Goal: Task Accomplishment & Management: Complete application form

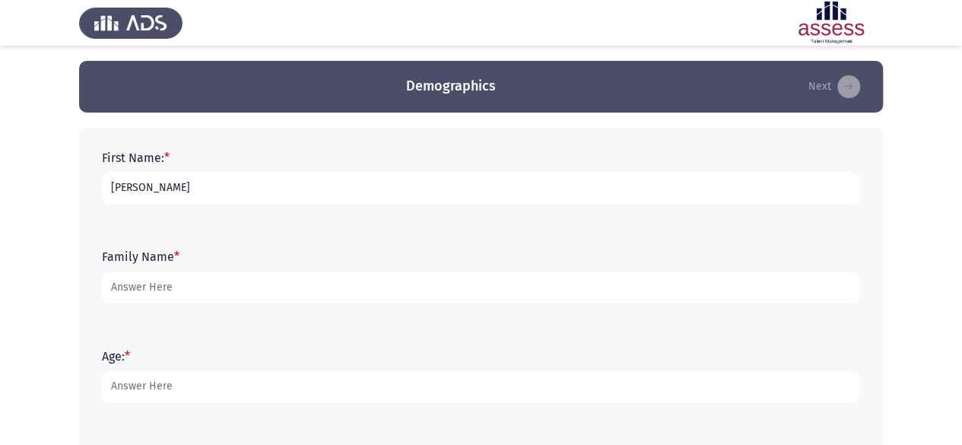
type input "[PERSON_NAME]"
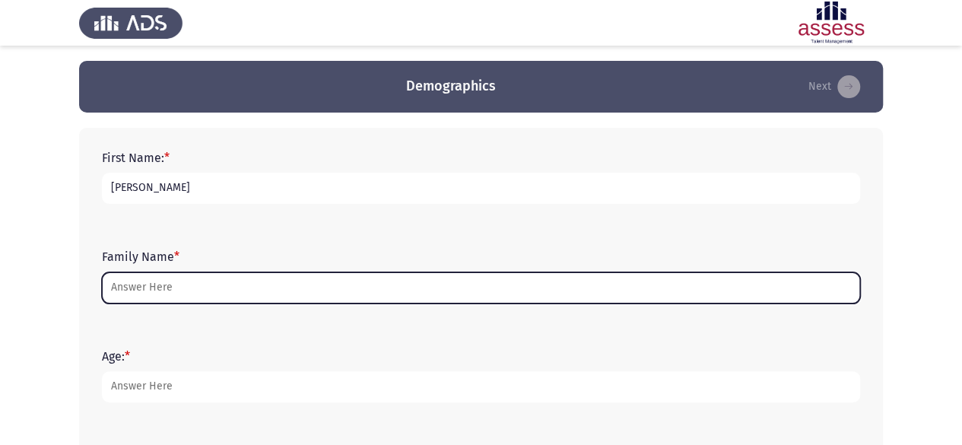
click at [170, 293] on input "Family Name *" at bounding box center [481, 287] width 758 height 31
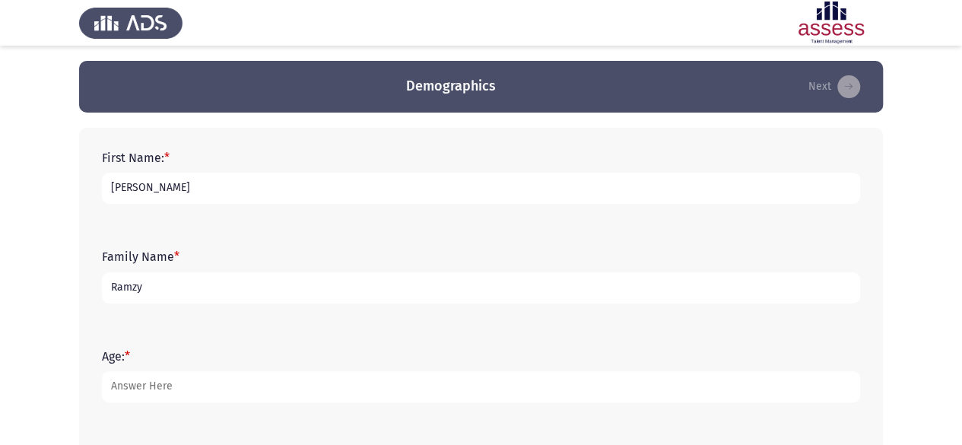
type input "Ramzy"
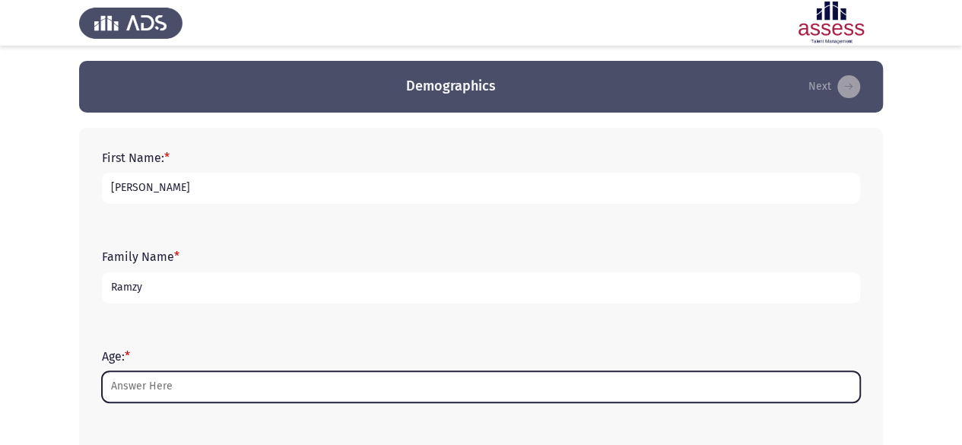
click at [224, 389] on input "Age: *" at bounding box center [481, 386] width 758 height 31
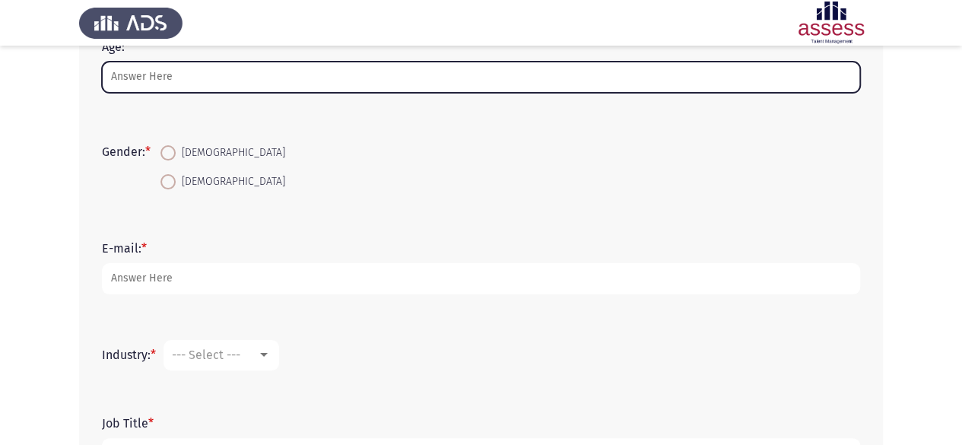
scroll to position [204, 0]
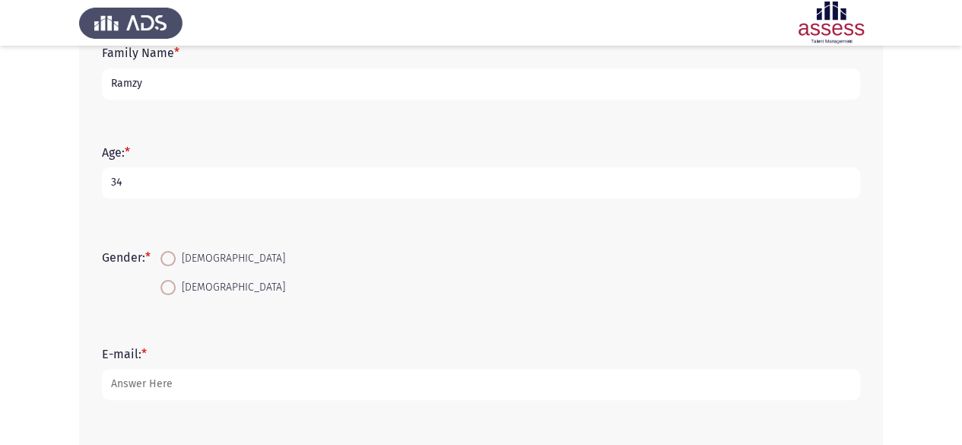
type input "34"
click at [170, 263] on span at bounding box center [167, 258] width 15 height 15
click at [170, 263] on input "[DEMOGRAPHIC_DATA]" at bounding box center [167, 258] width 15 height 15
radio input "true"
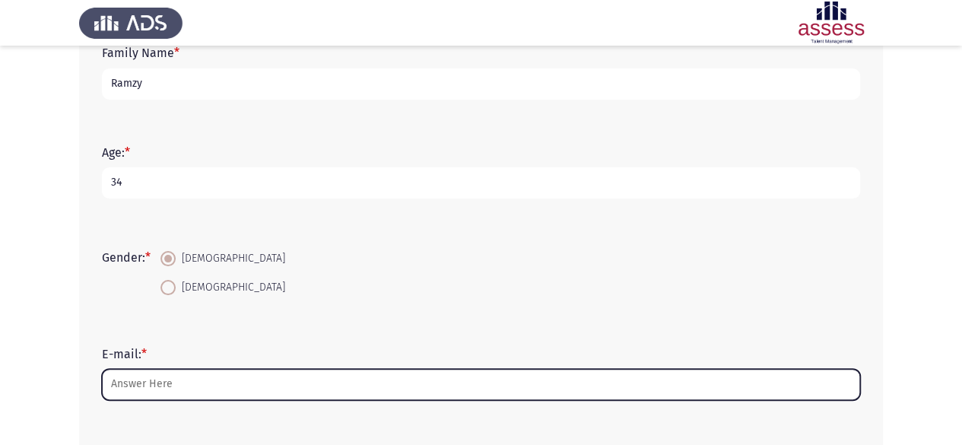
click at [189, 378] on input "E-mail: *" at bounding box center [481, 384] width 758 height 31
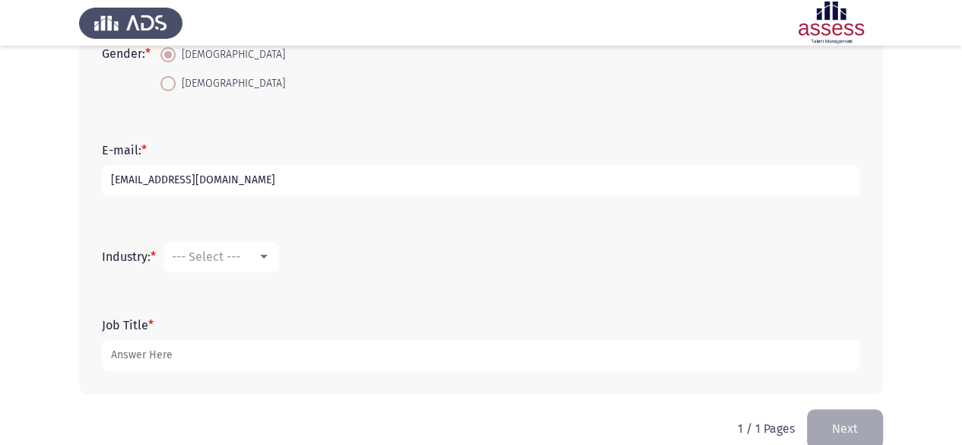
scroll to position [432, 0]
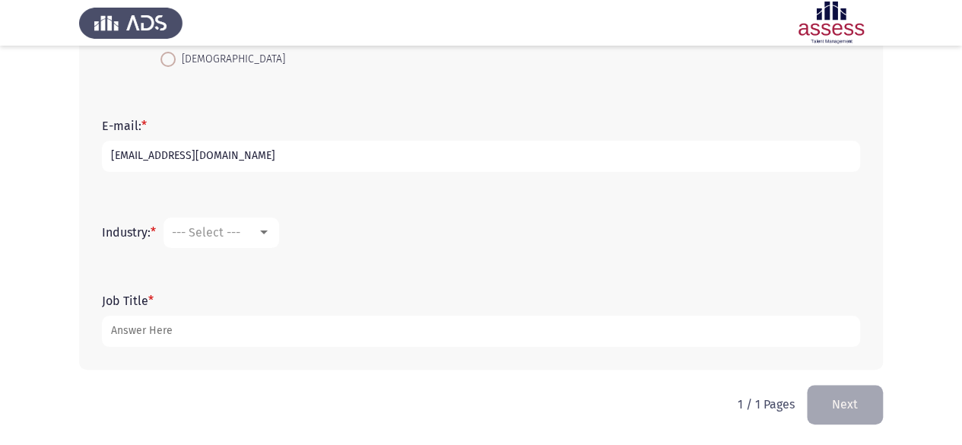
type input "[EMAIL_ADDRESS][DOMAIN_NAME]"
click at [268, 236] on div at bounding box center [264, 233] width 14 height 12
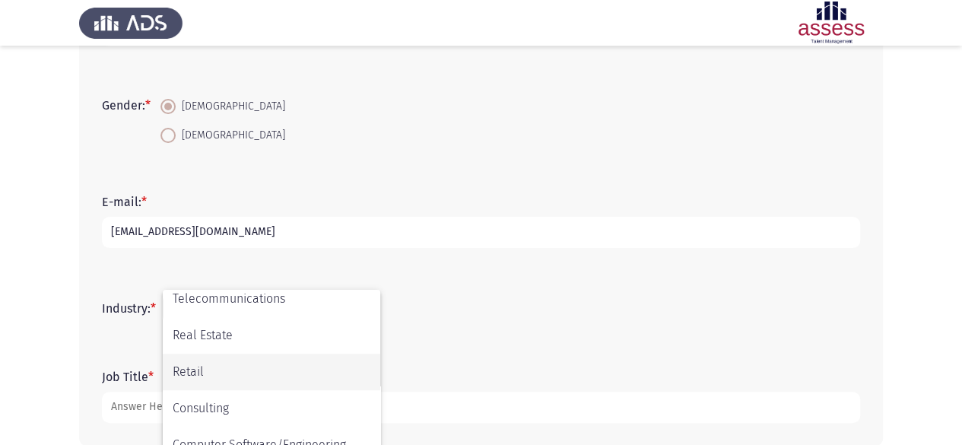
scroll to position [499, 0]
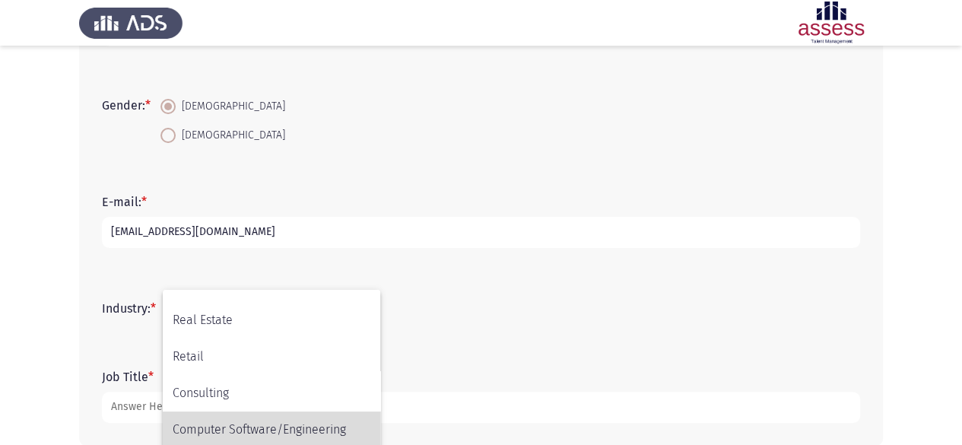
click at [318, 427] on span "Computer Software/Engineering" at bounding box center [272, 429] width 198 height 36
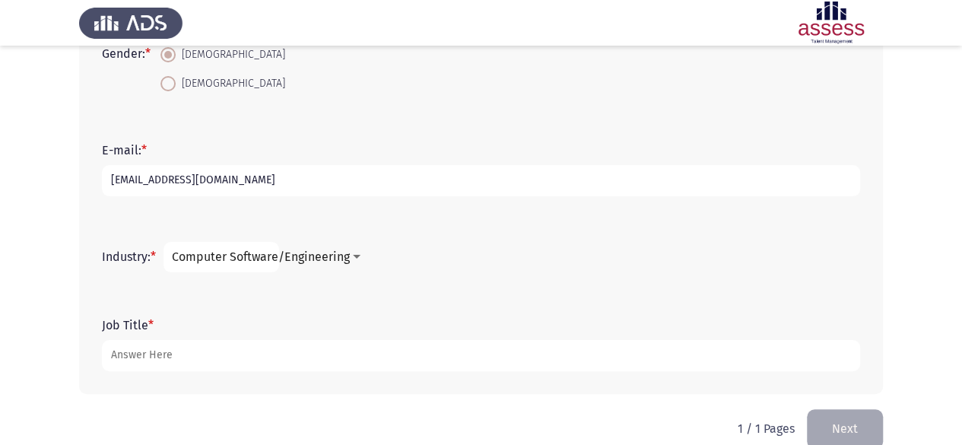
scroll to position [432, 0]
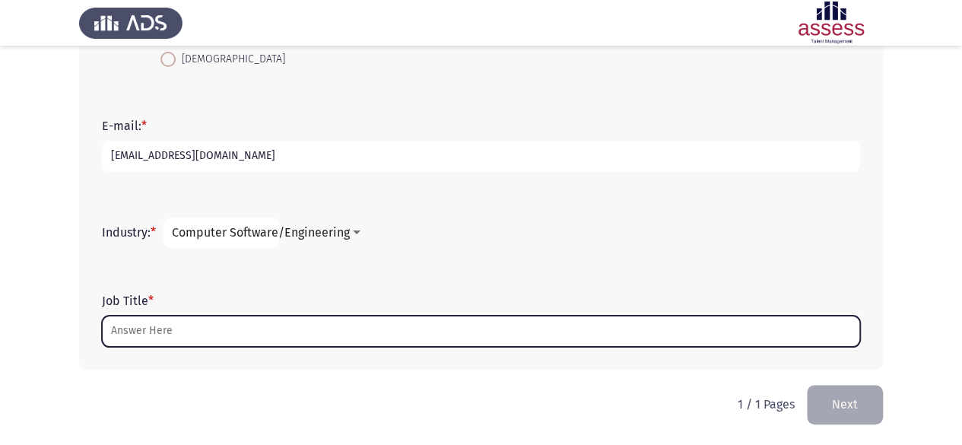
click at [196, 329] on input "Job Title *" at bounding box center [481, 331] width 758 height 31
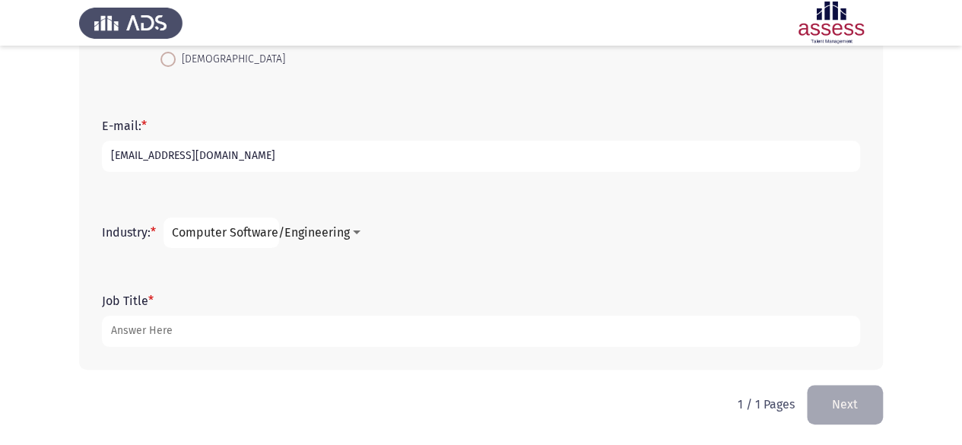
click at [273, 238] on span "Computer Software/Engineering" at bounding box center [261, 232] width 178 height 14
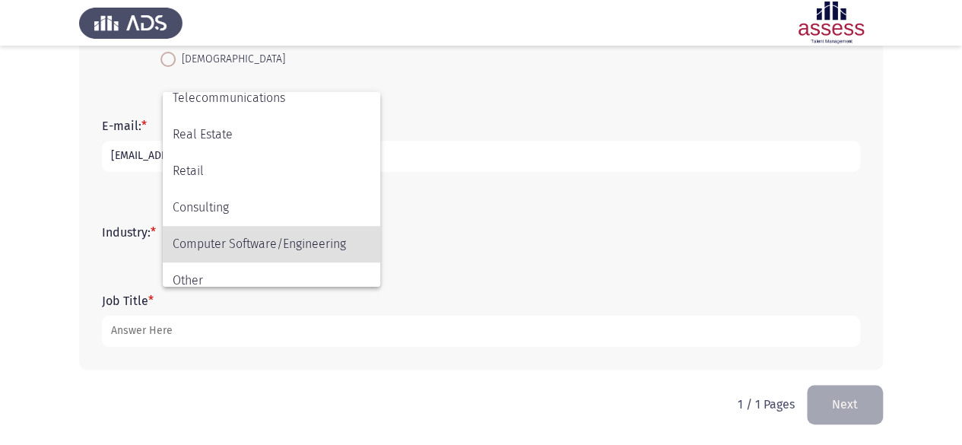
scroll to position [499, 0]
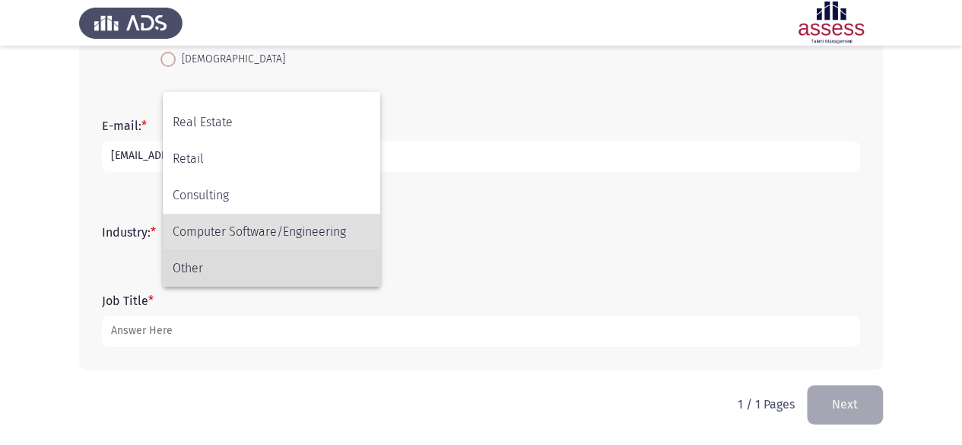
click at [287, 264] on span "Other" at bounding box center [272, 268] width 198 height 36
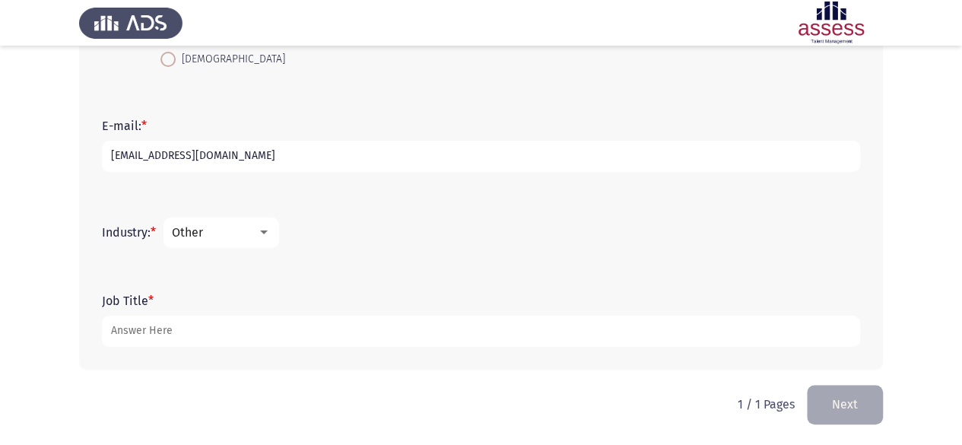
click at [271, 232] on div at bounding box center [264, 233] width 14 height 12
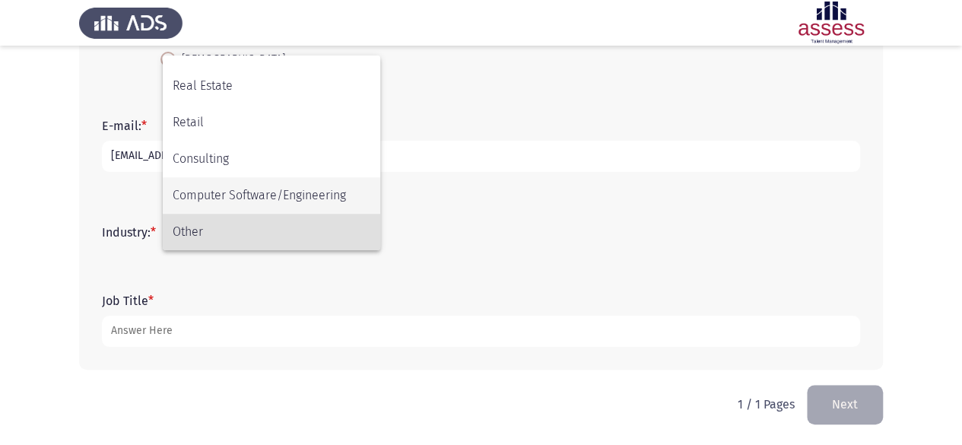
click at [310, 200] on span "Computer Software/Engineering" at bounding box center [272, 195] width 198 height 36
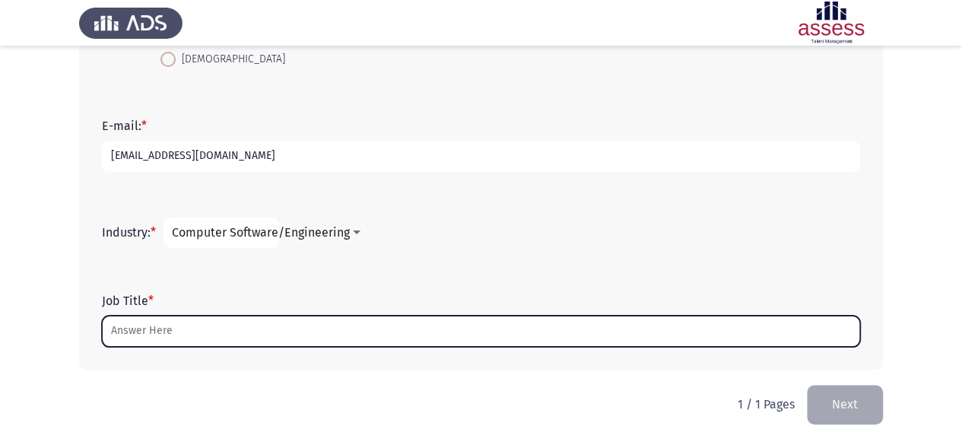
click at [261, 332] on input "Job Title *" at bounding box center [481, 331] width 758 height 31
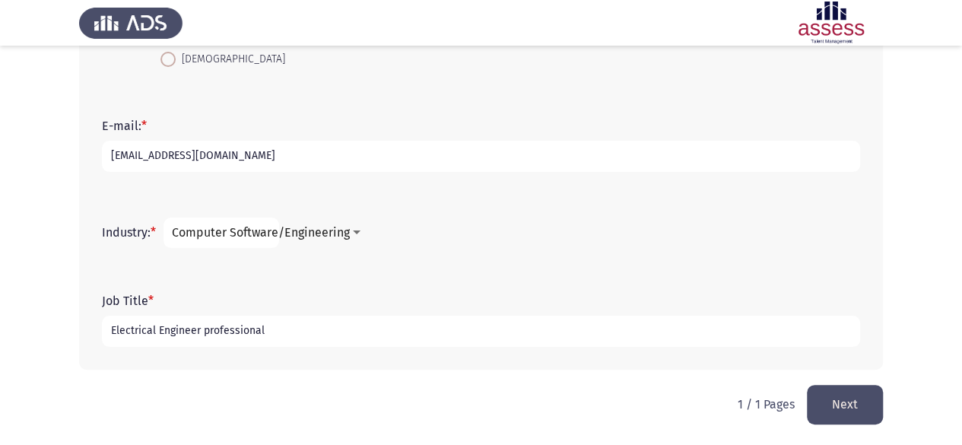
click at [295, 332] on input "Electrical Engineer professional" at bounding box center [481, 331] width 758 height 31
type input "Electrical Engineer professional / Electrical engineering department"
click at [839, 416] on button "Next" at bounding box center [845, 404] width 76 height 39
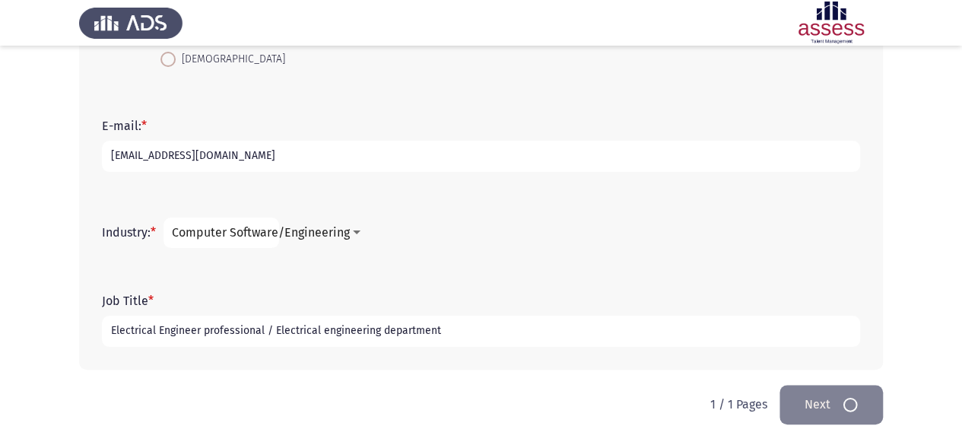
scroll to position [0, 0]
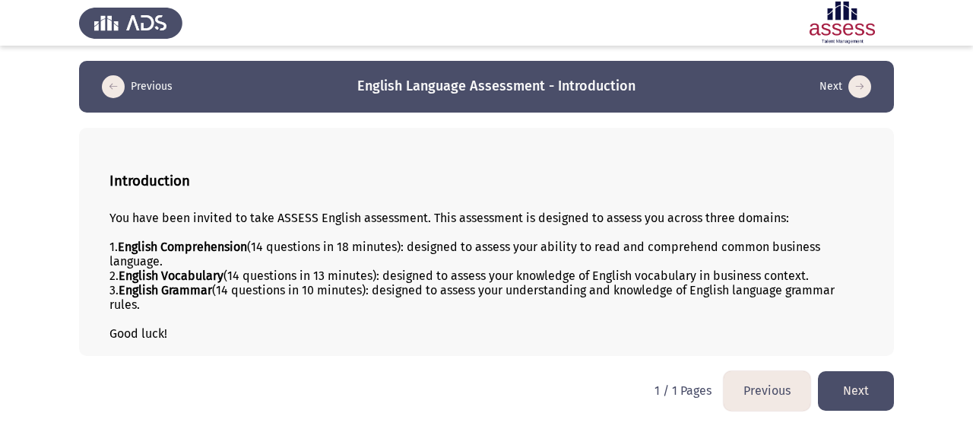
click at [855, 387] on button "Next" at bounding box center [856, 390] width 76 height 39
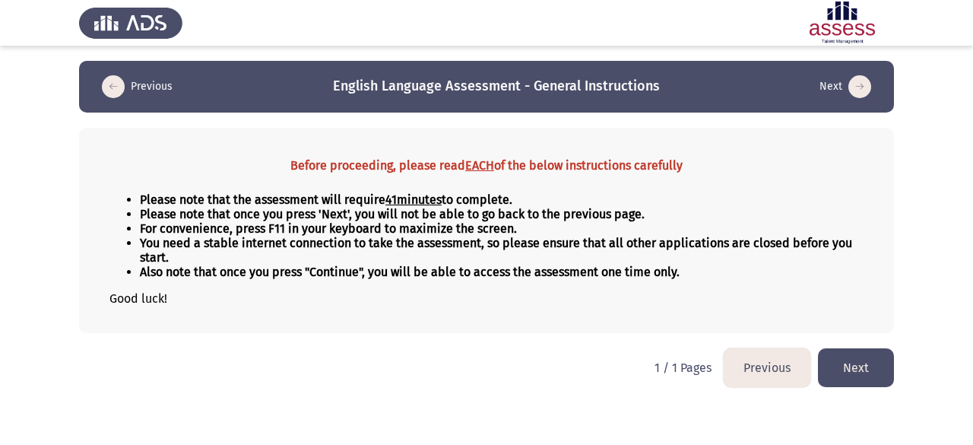
drag, startPoint x: 154, startPoint y: 228, endPoint x: 176, endPoint y: 227, distance: 22.9
click at [176, 227] on strong "For convenience, press F11 in your keyboard to maximize the screen." at bounding box center [328, 228] width 377 height 14
click at [850, 354] on button "Next" at bounding box center [856, 367] width 76 height 39
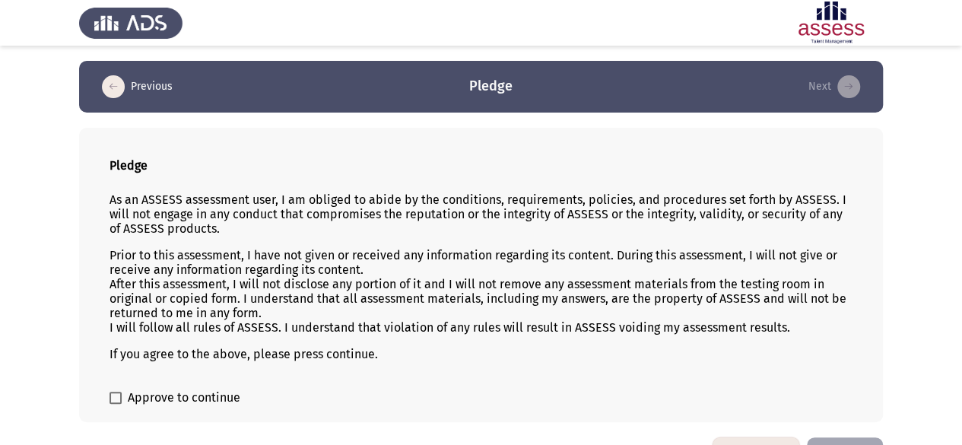
drag, startPoint x: 100, startPoint y: 160, endPoint x: 205, endPoint y: 220, distance: 120.5
click at [205, 220] on div "Pledge As an ASSESS assessment user, I am obliged to abide by the conditions, r…" at bounding box center [481, 275] width 804 height 294
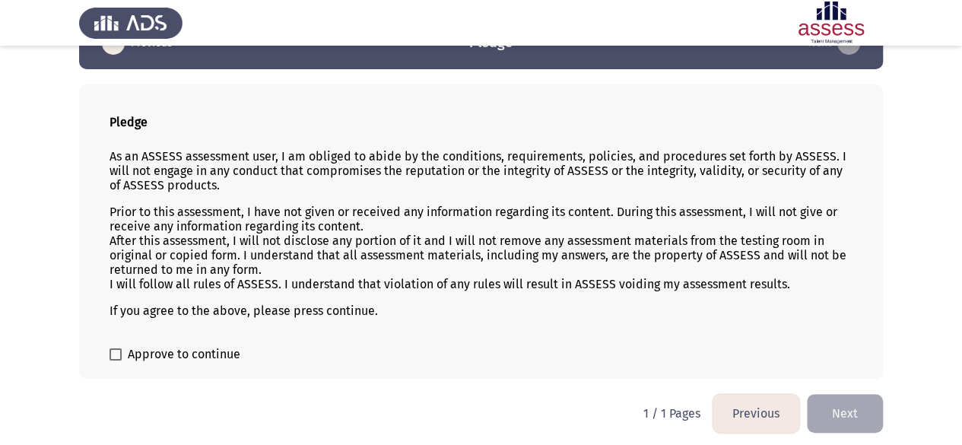
drag, startPoint x: 161, startPoint y: 215, endPoint x: 257, endPoint y: 210, distance: 96.0
click at [257, 210] on p "Prior to this assessment, I have not given or received any information regardin…" at bounding box center [480, 248] width 743 height 87
click at [116, 349] on span at bounding box center [115, 354] width 12 height 12
click at [116, 360] on input "Approve to continue" at bounding box center [115, 360] width 1 height 1
checkbox input "true"
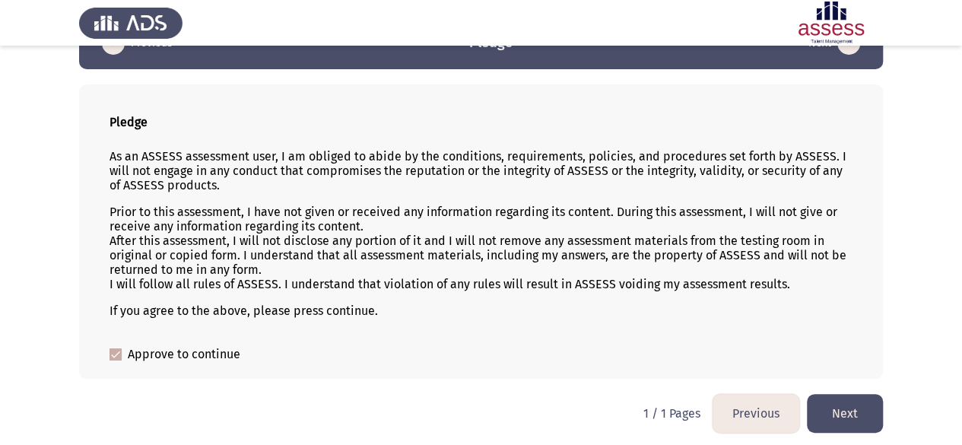
click at [862, 408] on button "Next" at bounding box center [845, 413] width 76 height 39
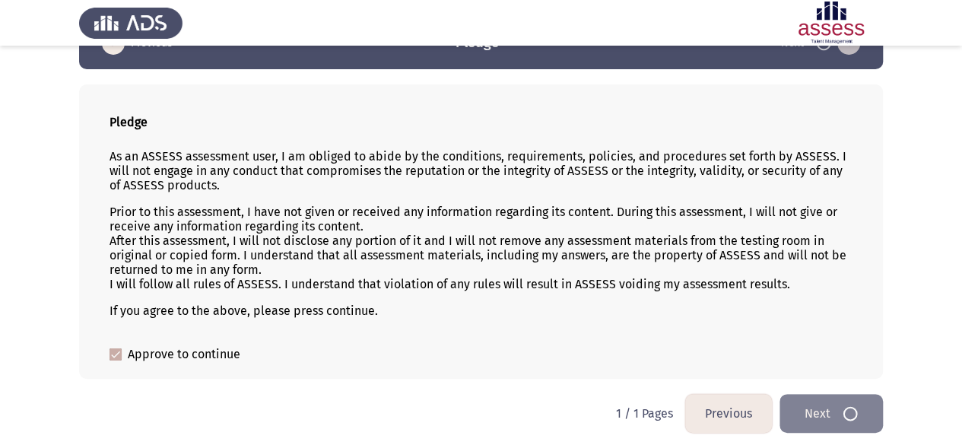
scroll to position [0, 0]
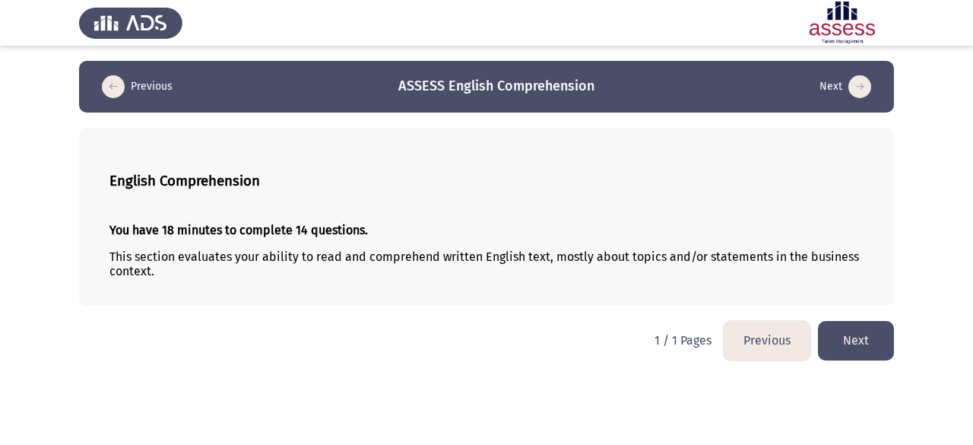
click at [840, 334] on button "Next" at bounding box center [856, 340] width 76 height 39
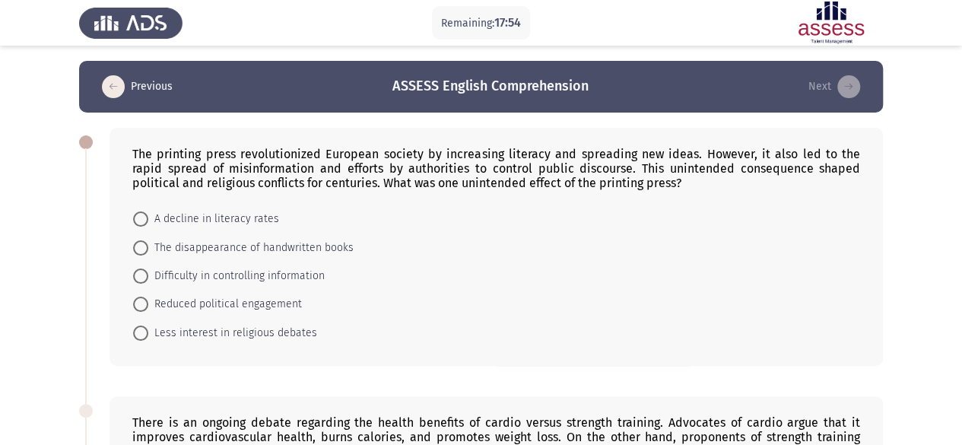
drag, startPoint x: 133, startPoint y: 145, endPoint x: 333, endPoint y: 167, distance: 201.1
click at [332, 167] on div "The printing press revolutionized European society by increasing literacy and s…" at bounding box center [495, 247] width 773 height 238
drag, startPoint x: 361, startPoint y: 326, endPoint x: 161, endPoint y: 160, distance: 259.7
click at [161, 160] on div "The printing press revolutionized European society by increasing literacy and s…" at bounding box center [495, 247] width 773 height 238
drag, startPoint x: 205, startPoint y: 157, endPoint x: 327, endPoint y: 172, distance: 122.6
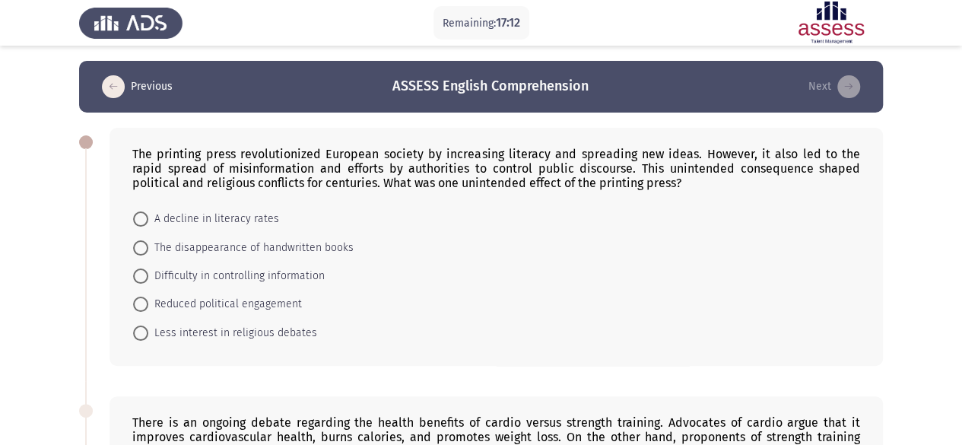
click at [327, 172] on div "The printing press revolutionized European society by increasing literacy and s…" at bounding box center [496, 168] width 728 height 43
drag, startPoint x: 116, startPoint y: 148, endPoint x: 446, endPoint y: 166, distance: 331.2
click at [445, 164] on div "The printing press revolutionized European society by increasing literacy and s…" at bounding box center [495, 247] width 773 height 238
click at [144, 303] on span at bounding box center [140, 304] width 15 height 15
click at [144, 303] on input "Reduced political engagement" at bounding box center [140, 304] width 15 height 15
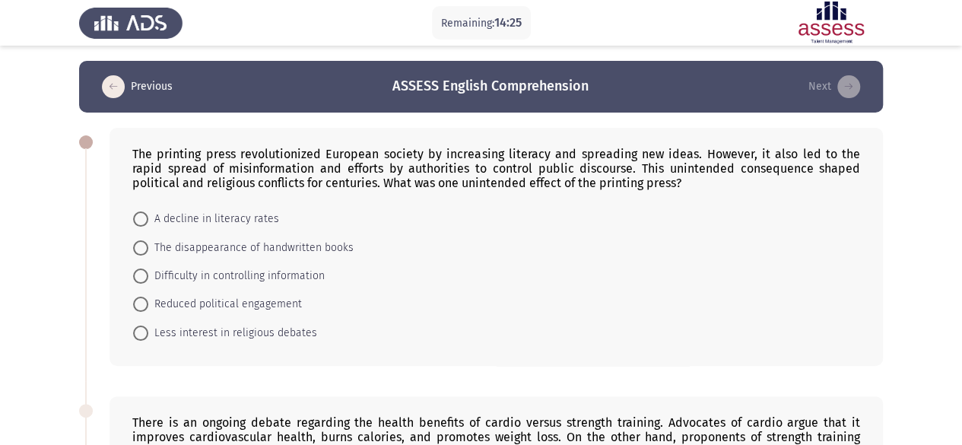
radio input "true"
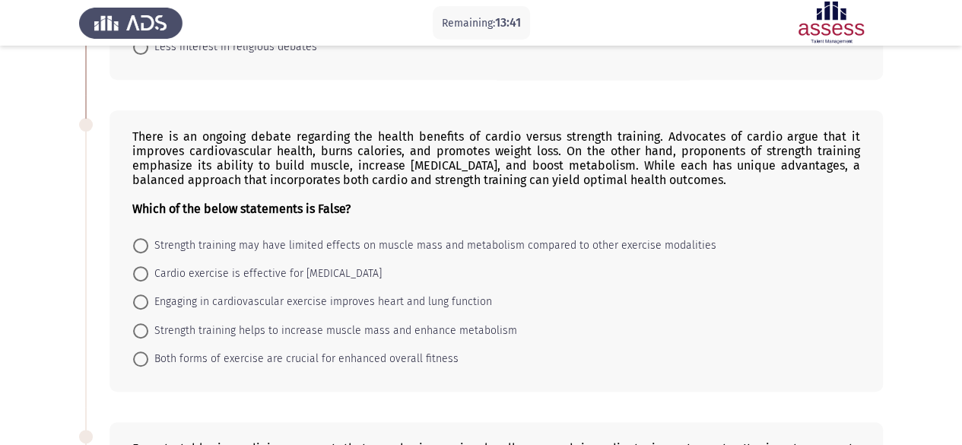
scroll to position [304, 0]
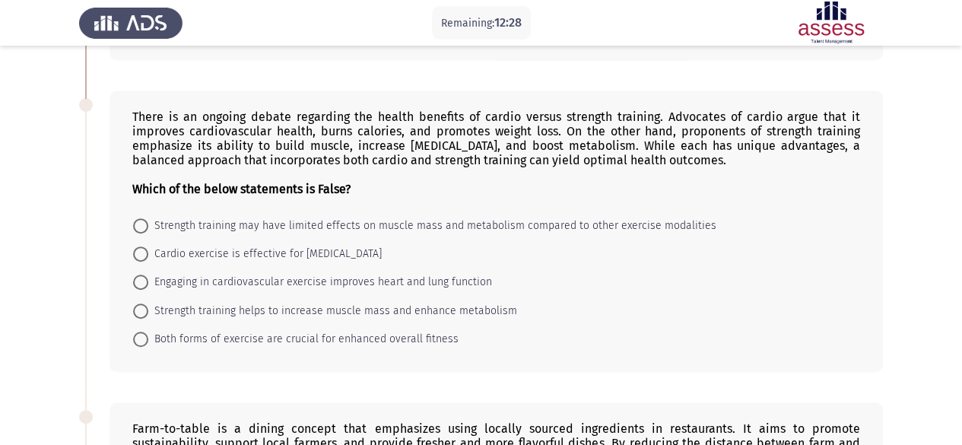
drag, startPoint x: 705, startPoint y: 220, endPoint x: 589, endPoint y: 220, distance: 116.3
click at [589, 220] on mat-radio-button "Strength training may have limited effects on muscle mass and metabolism compar…" at bounding box center [424, 225] width 603 height 28
drag, startPoint x: 124, startPoint y: 100, endPoint x: 478, endPoint y: 323, distance: 417.9
click at [474, 323] on div "There is an ongoing debate regarding the health benefits of cardio versus stren…" at bounding box center [495, 230] width 773 height 281
click at [467, 223] on span "Strength training may have limited effects on muscle mass and metabolism compar…" at bounding box center [432, 226] width 568 height 18
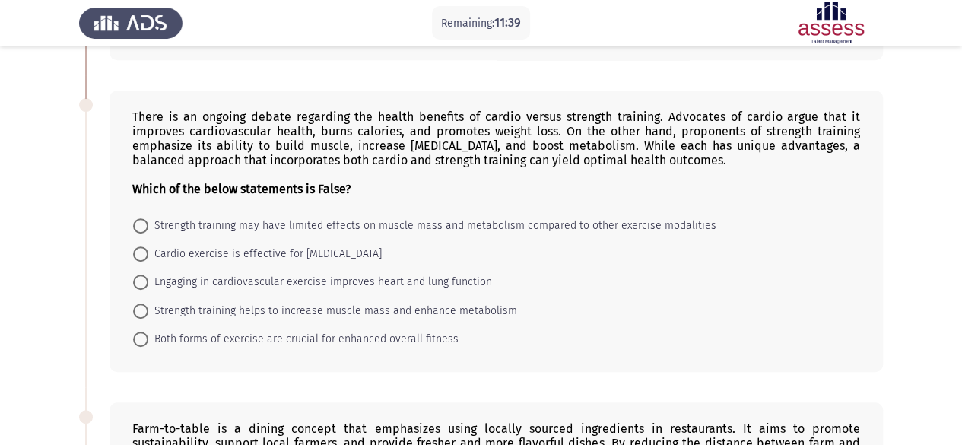
click at [148, 223] on input "Strength training may have limited effects on muscle mass and metabolism compar…" at bounding box center [140, 225] width 15 height 15
radio input "true"
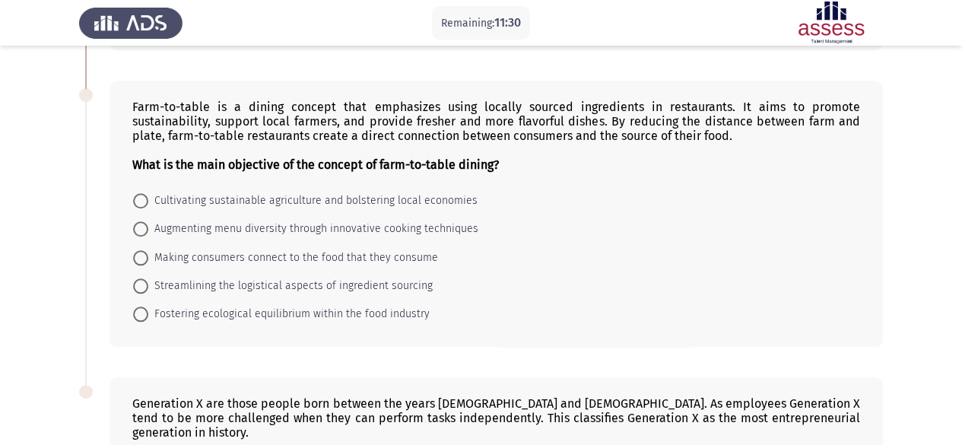
scroll to position [608, 0]
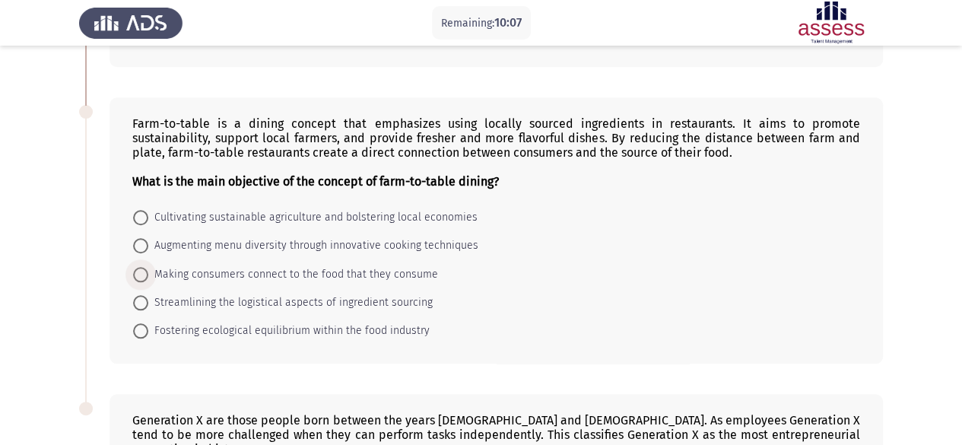
click at [322, 270] on span "Making consumers connect to the food that they consume" at bounding box center [293, 274] width 290 height 18
click at [148, 270] on input "Making consumers connect to the food that they consume" at bounding box center [140, 274] width 15 height 15
radio input "true"
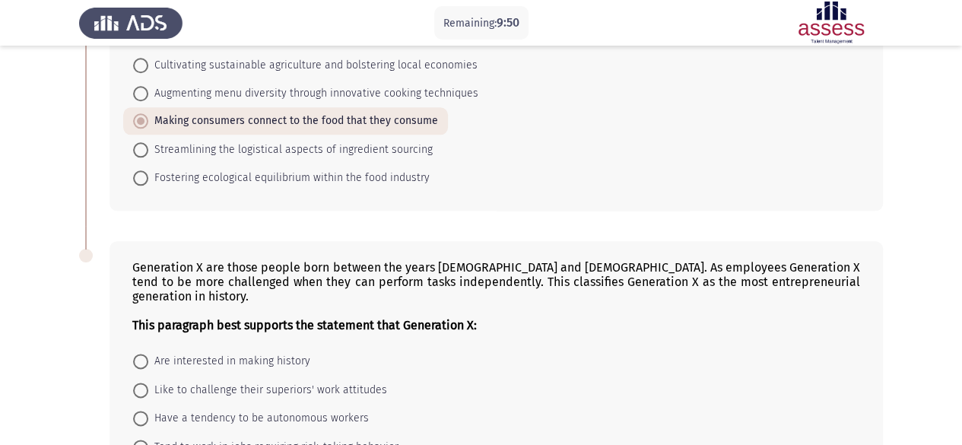
scroll to position [836, 0]
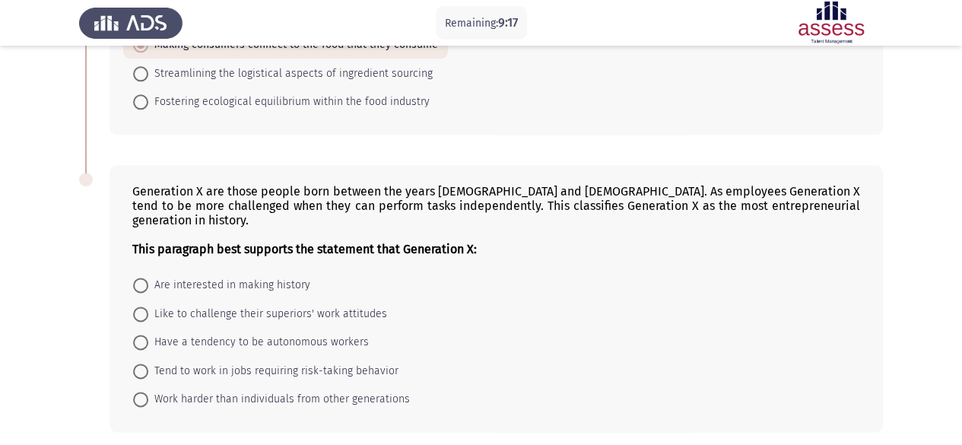
drag, startPoint x: 578, startPoint y: 206, endPoint x: 617, endPoint y: 202, distance: 39.8
click at [617, 202] on div "Generation X are those people born between the years [DEMOGRAPHIC_DATA] and [DE…" at bounding box center [496, 220] width 728 height 72
click at [371, 362] on span "Tend to work in jobs requiring risk-taking behavior" at bounding box center [273, 371] width 250 height 18
click at [148, 363] on input "Tend to work in jobs requiring risk-taking behavior" at bounding box center [140, 370] width 15 height 15
radio input "true"
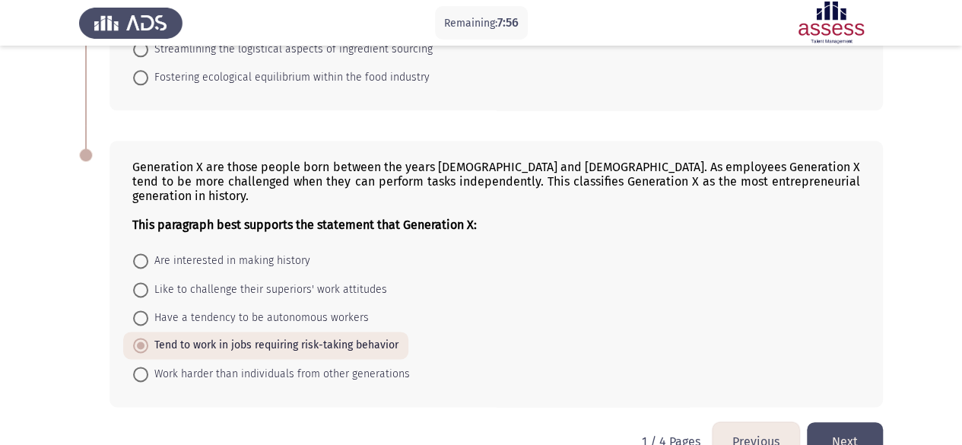
scroll to position [874, 0]
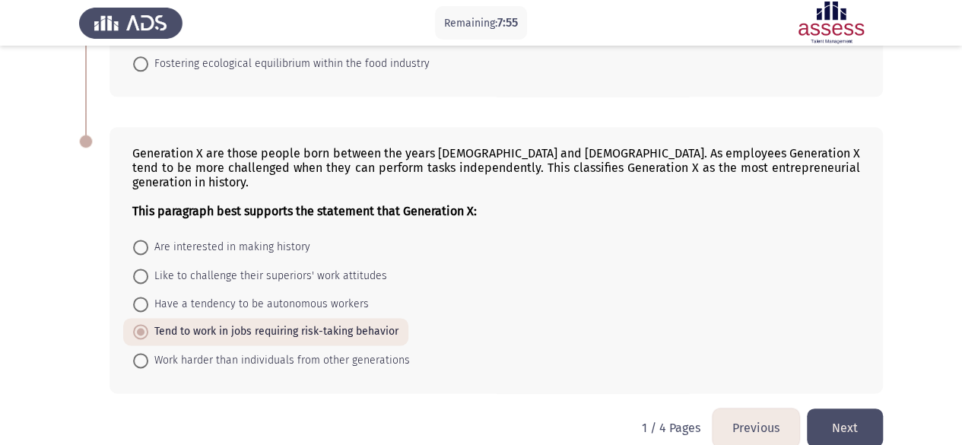
click at [849, 408] on button "Next" at bounding box center [845, 427] width 76 height 39
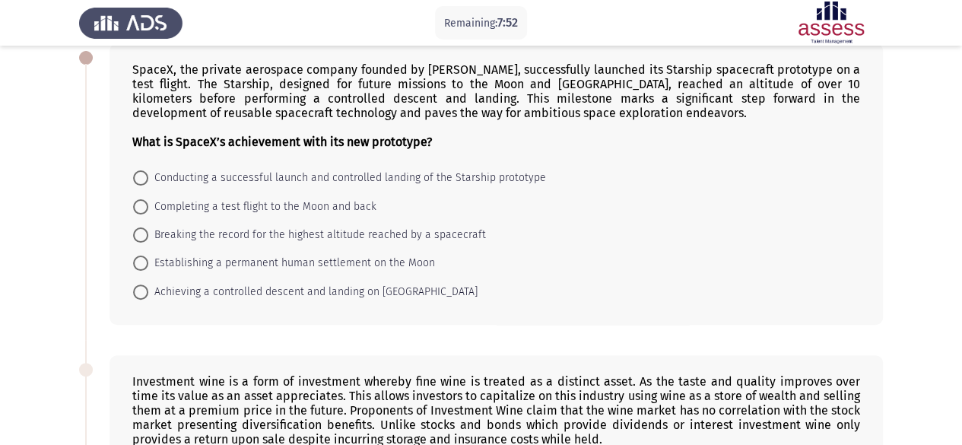
scroll to position [0, 0]
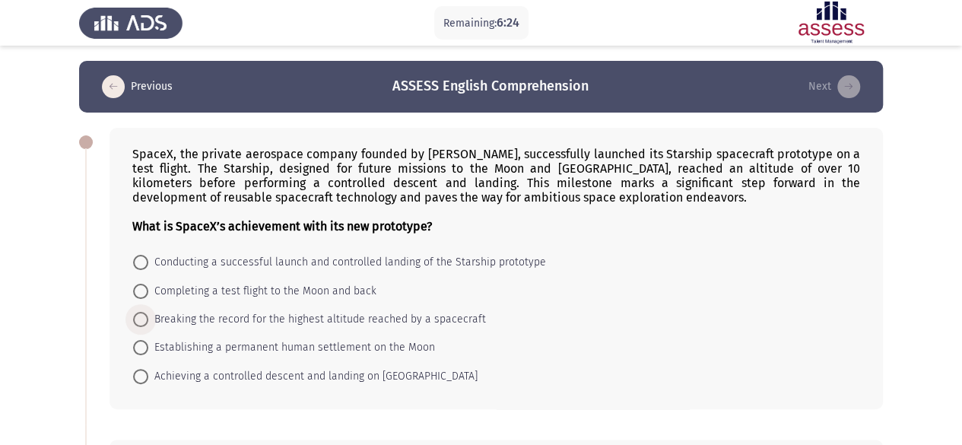
click at [233, 319] on span "Breaking the record for the highest altitude reached by a spacecraft" at bounding box center [317, 319] width 338 height 18
click at [148, 319] on input "Breaking the record for the highest altitude reached by a spacecraft" at bounding box center [140, 319] width 15 height 15
radio input "true"
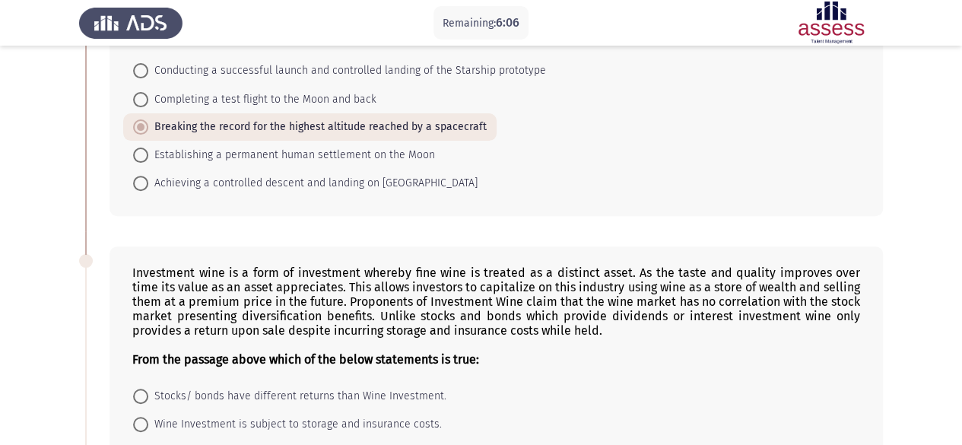
scroll to position [268, 0]
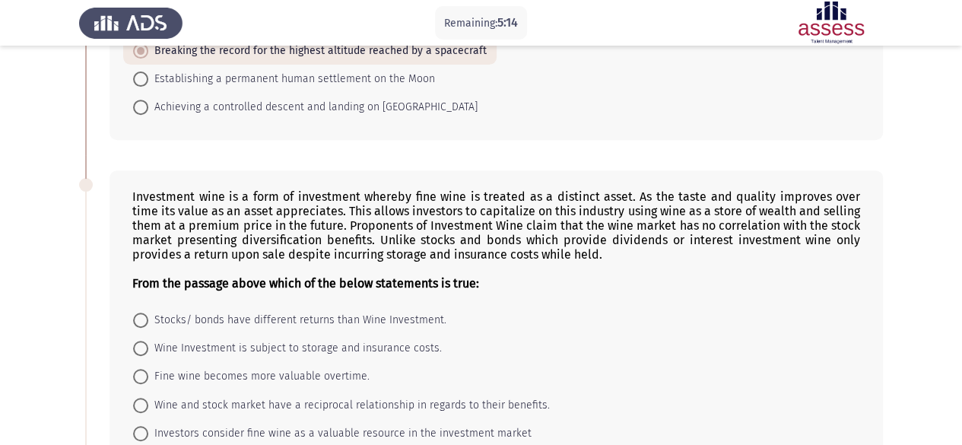
click at [712, 241] on div "Investment wine is a form of investment whereby fine wine is treated as a disti…" at bounding box center [496, 239] width 728 height 101
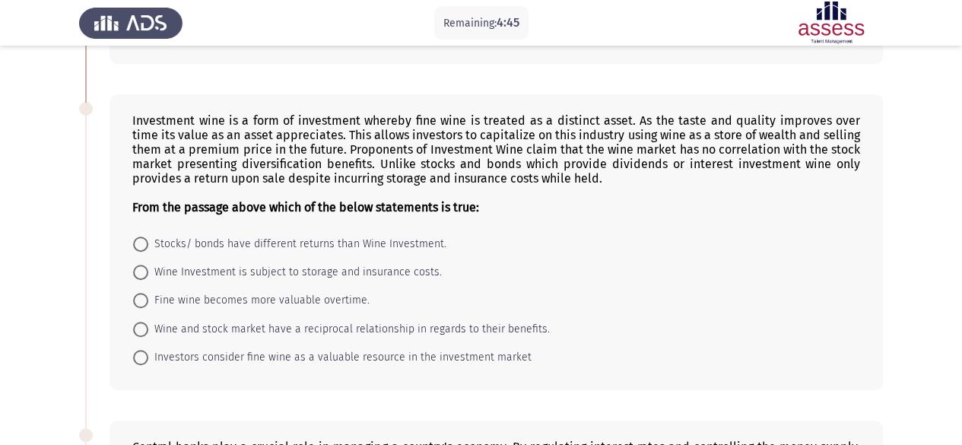
click at [397, 326] on span "Wine and stock market have a reciprocal relationship in regards to their benefi…" at bounding box center [348, 329] width 401 height 18
click at [148, 326] on input "Wine and stock market have a reciprocal relationship in regards to their benefi…" at bounding box center [140, 329] width 15 height 15
radio input "true"
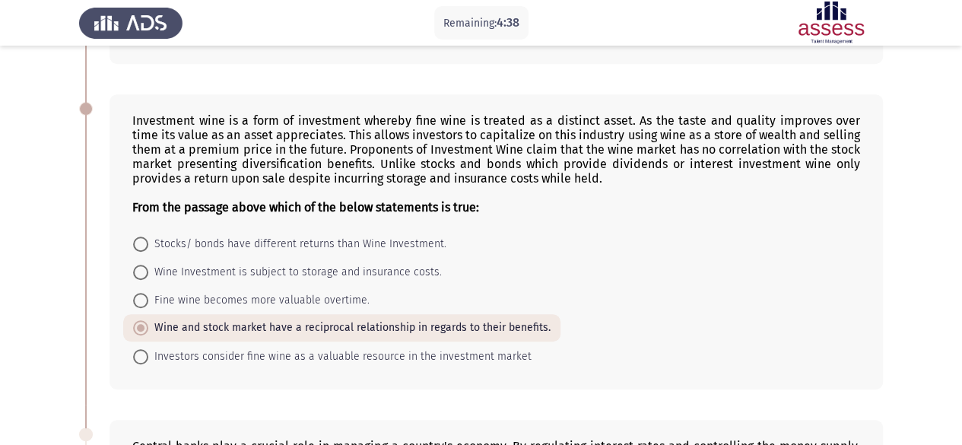
click at [443, 354] on span "Investors consider fine wine as a valuable resource in the investment market" at bounding box center [339, 356] width 383 height 18
click at [148, 354] on input "Investors consider fine wine as a valuable resource in the investment market" at bounding box center [140, 356] width 15 height 15
radio input "true"
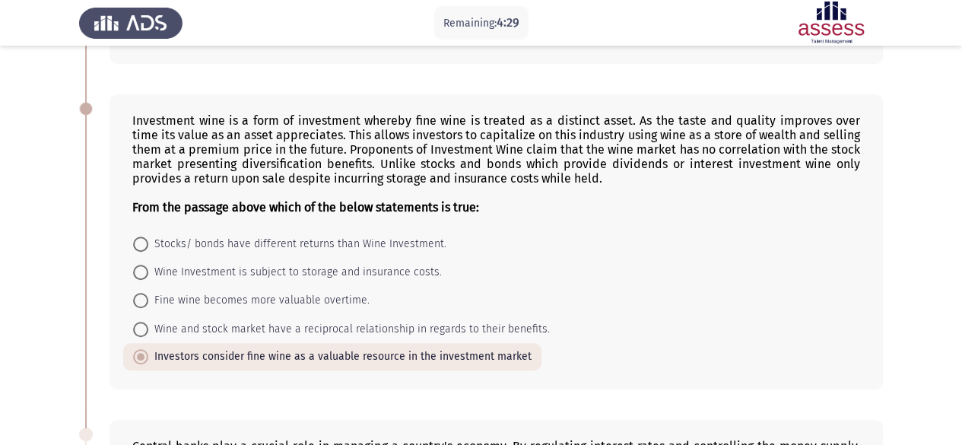
click at [290, 325] on span "Wine and stock market have a reciprocal relationship in regards to their benefi…" at bounding box center [348, 329] width 401 height 18
click at [148, 325] on input "Wine and stock market have a reciprocal relationship in regards to their benefi…" at bounding box center [140, 329] width 15 height 15
radio input "true"
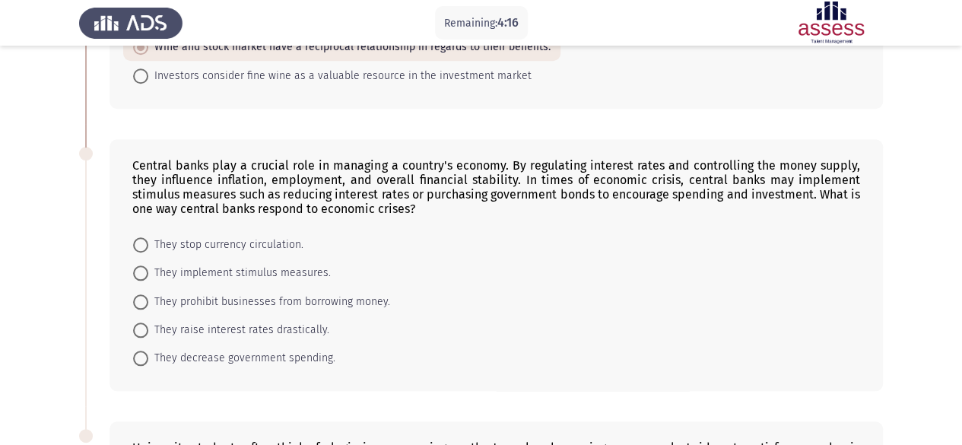
scroll to position [648, 0]
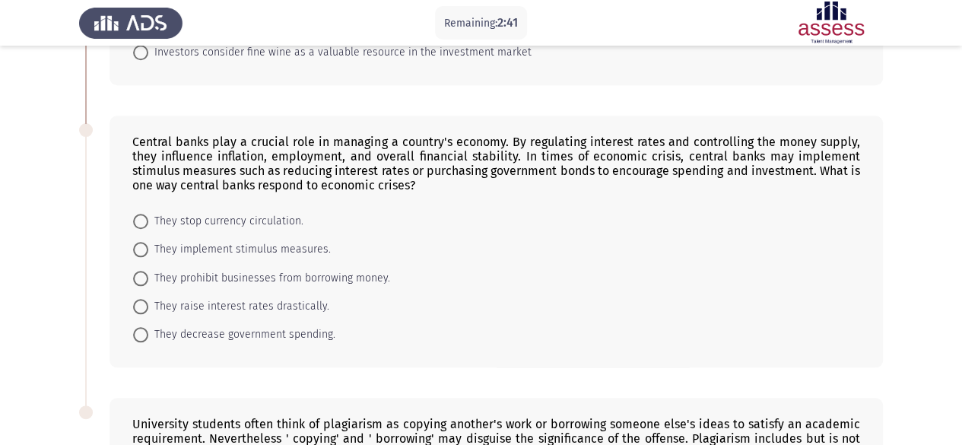
click at [228, 301] on span "They raise interest rates drastically." at bounding box center [238, 306] width 181 height 18
click at [148, 301] on input "They raise interest rates drastically." at bounding box center [140, 306] width 15 height 15
radio input "true"
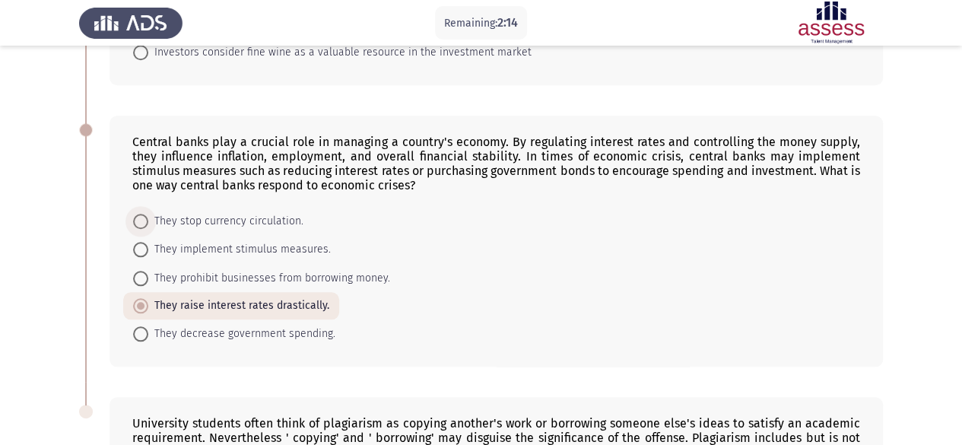
click at [260, 218] on span "They stop currency circulation." at bounding box center [225, 221] width 155 height 18
click at [148, 218] on input "They stop currency circulation." at bounding box center [140, 221] width 15 height 15
radio input "true"
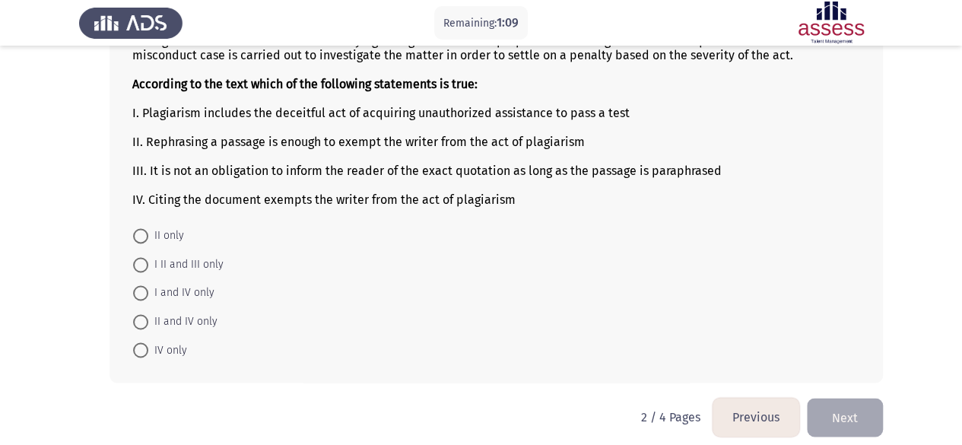
scroll to position [1027, 0]
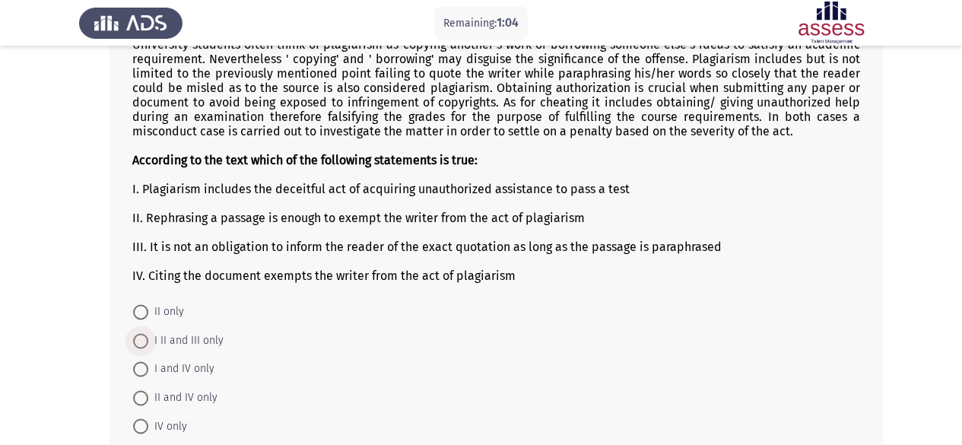
click at [140, 333] on span at bounding box center [140, 340] width 15 height 15
click at [140, 333] on input "I II and III only" at bounding box center [140, 340] width 15 height 15
radio input "true"
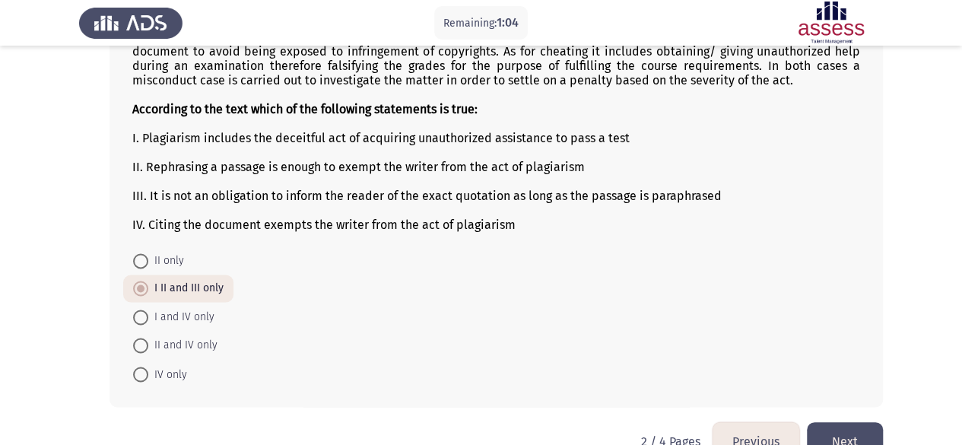
scroll to position [1101, 0]
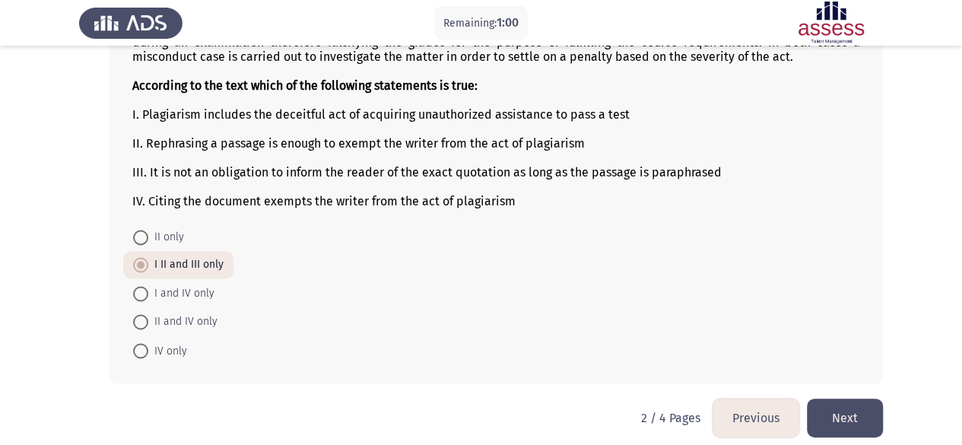
click at [845, 398] on button "Next" at bounding box center [845, 417] width 76 height 39
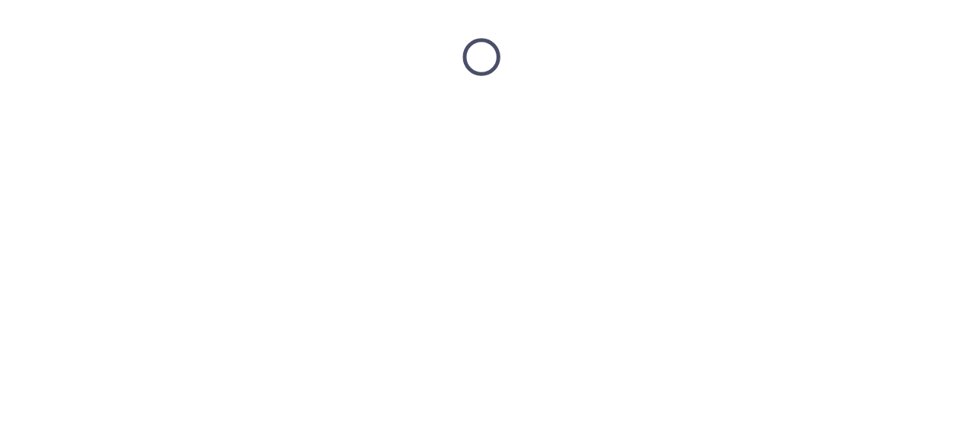
scroll to position [0, 0]
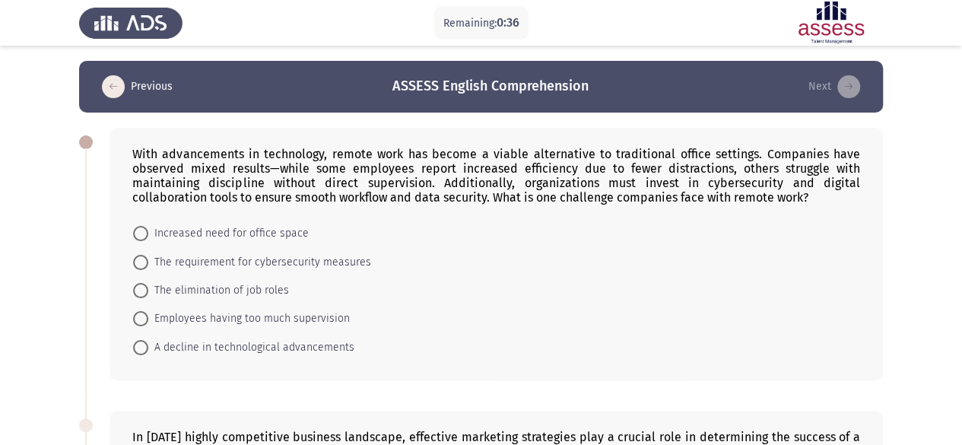
click at [138, 235] on span at bounding box center [140, 233] width 15 height 15
click at [138, 235] on input "Increased need for office space" at bounding box center [140, 233] width 15 height 15
radio input "true"
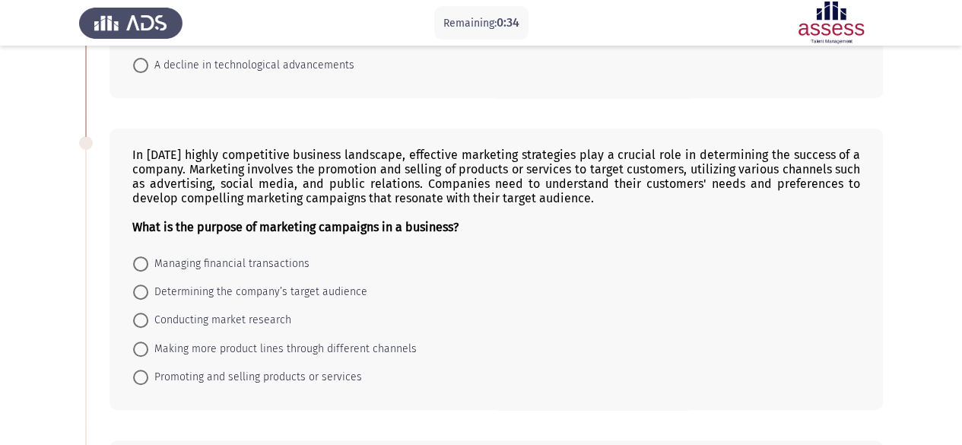
scroll to position [304, 0]
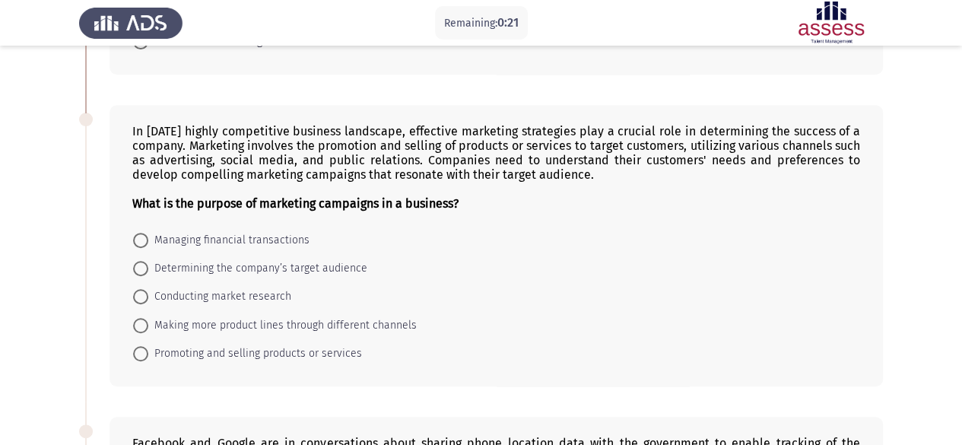
click at [135, 319] on span at bounding box center [140, 325] width 15 height 15
click at [135, 319] on input "Making more product lines through different channels" at bounding box center [140, 325] width 15 height 15
radio input "true"
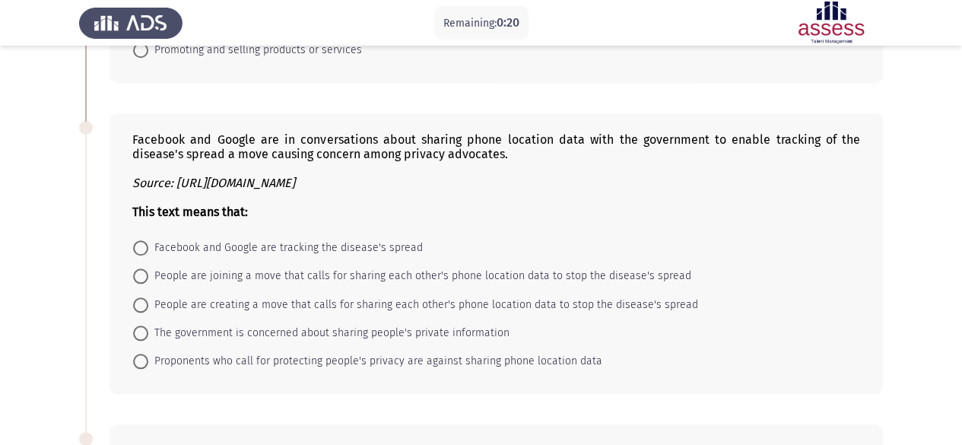
scroll to position [608, 0]
click at [294, 299] on span "People are creating a move that calls for sharing each other's phone location d…" at bounding box center [423, 303] width 550 height 18
click at [148, 299] on input "People are creating a move that calls for sharing each other's phone location d…" at bounding box center [140, 303] width 15 height 15
radio input "true"
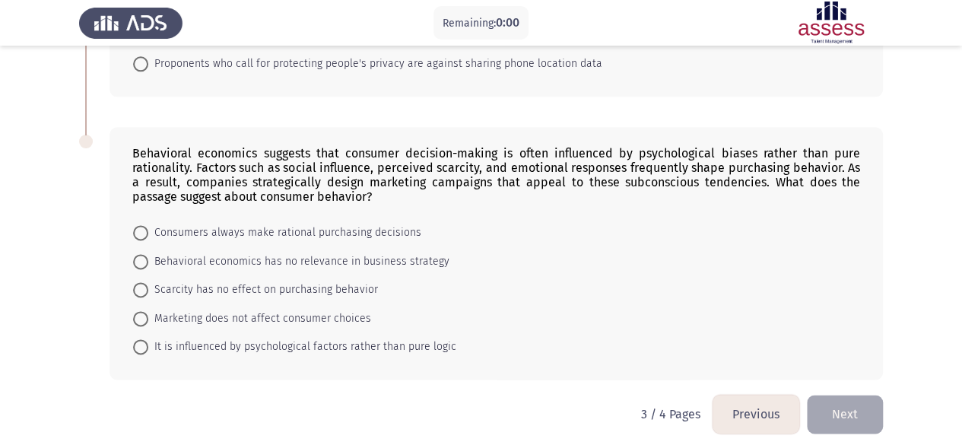
scroll to position [0, 0]
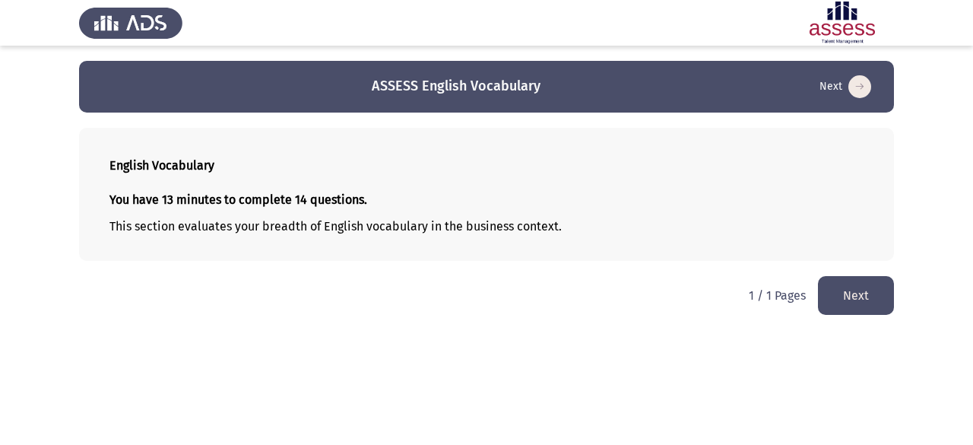
click at [861, 303] on button "Next" at bounding box center [856, 295] width 76 height 39
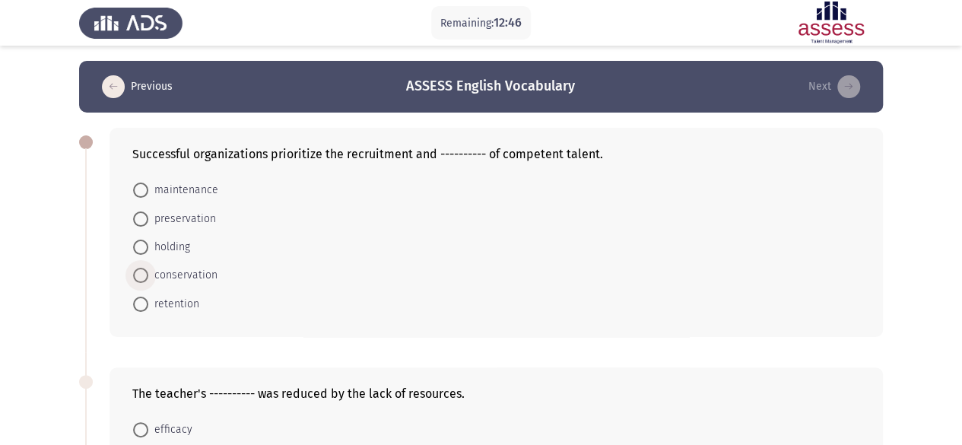
click at [198, 278] on span "conservation" at bounding box center [182, 275] width 69 height 18
click at [148, 278] on input "conservation" at bounding box center [140, 275] width 15 height 15
radio input "true"
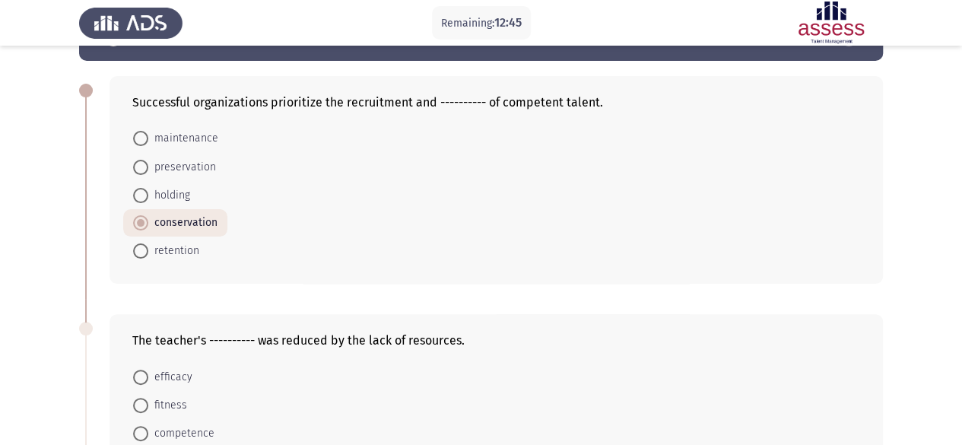
scroll to position [76, 0]
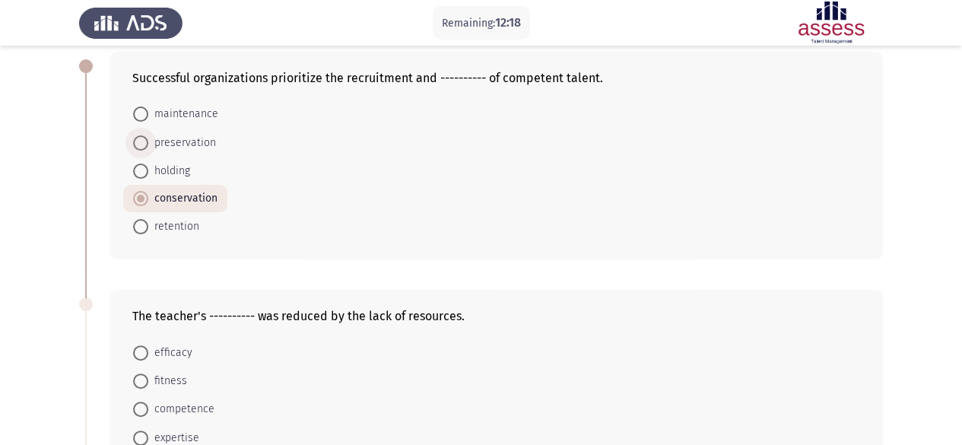
click at [141, 143] on span at bounding box center [140, 142] width 15 height 15
click at [141, 143] on input "preservation" at bounding box center [140, 142] width 15 height 15
radio input "true"
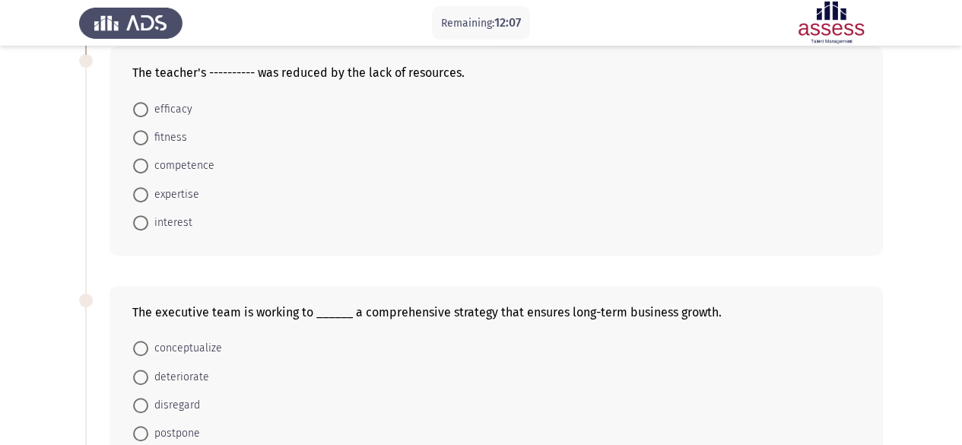
scroll to position [228, 0]
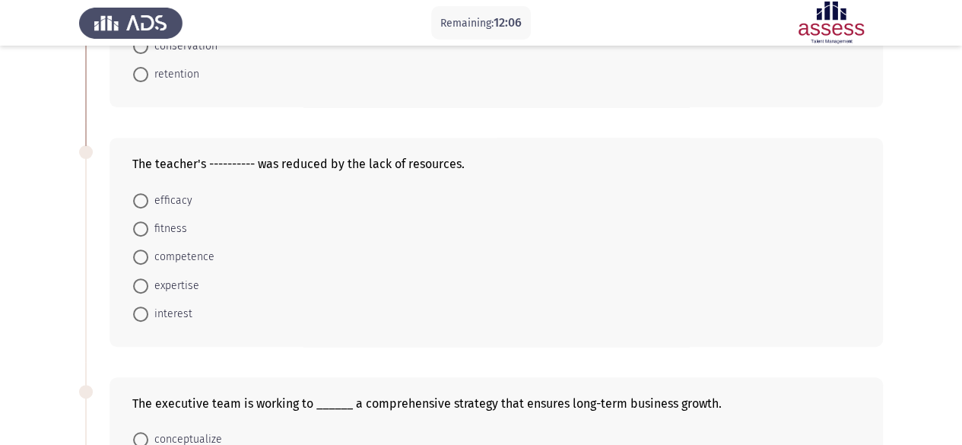
drag, startPoint x: 125, startPoint y: 157, endPoint x: 306, endPoint y: 167, distance: 180.5
click at [306, 167] on div "The teacher's ---------- was reduced by the lack of resources. efficacy fitness…" at bounding box center [495, 242] width 773 height 209
click at [168, 192] on span "efficacy" at bounding box center [170, 201] width 44 height 18
click at [148, 193] on input "efficacy" at bounding box center [140, 200] width 15 height 15
radio input "true"
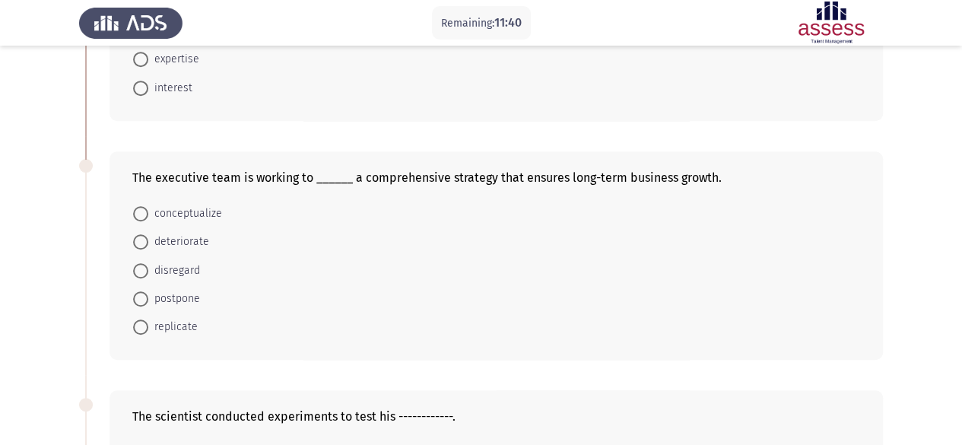
scroll to position [456, 0]
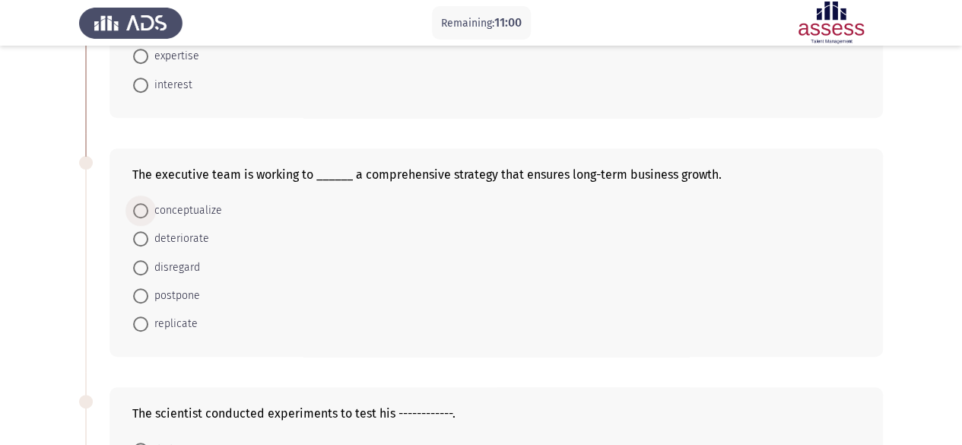
click at [206, 204] on span "conceptualize" at bounding box center [185, 211] width 74 height 18
click at [148, 204] on input "conceptualize" at bounding box center [140, 210] width 15 height 15
radio input "true"
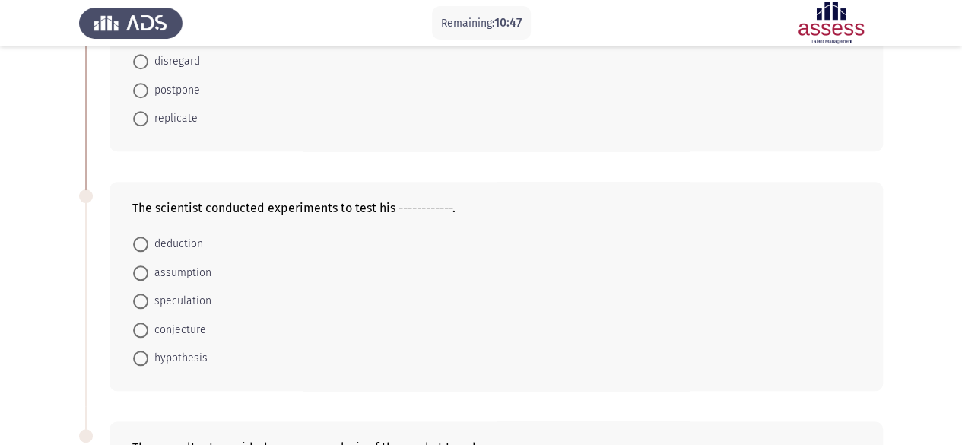
scroll to position [684, 0]
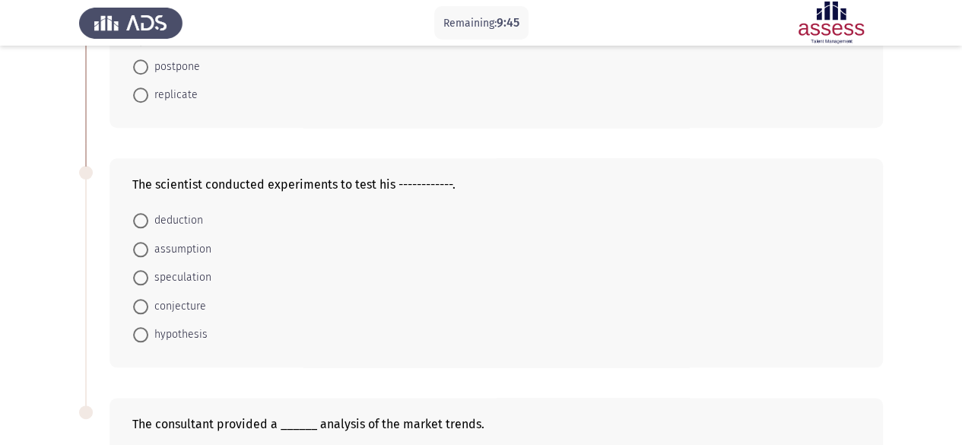
click at [184, 328] on span "hypothesis" at bounding box center [177, 334] width 59 height 18
click at [148, 328] on input "hypothesis" at bounding box center [140, 334] width 15 height 15
radio input "true"
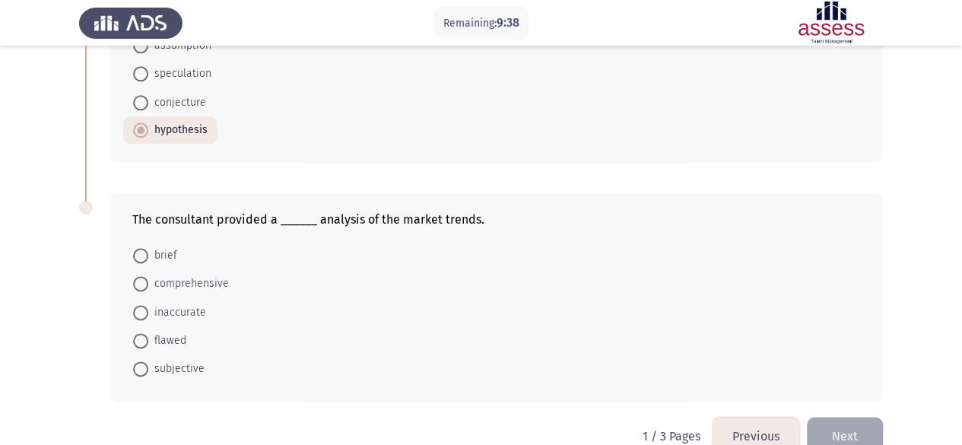
scroll to position [912, 0]
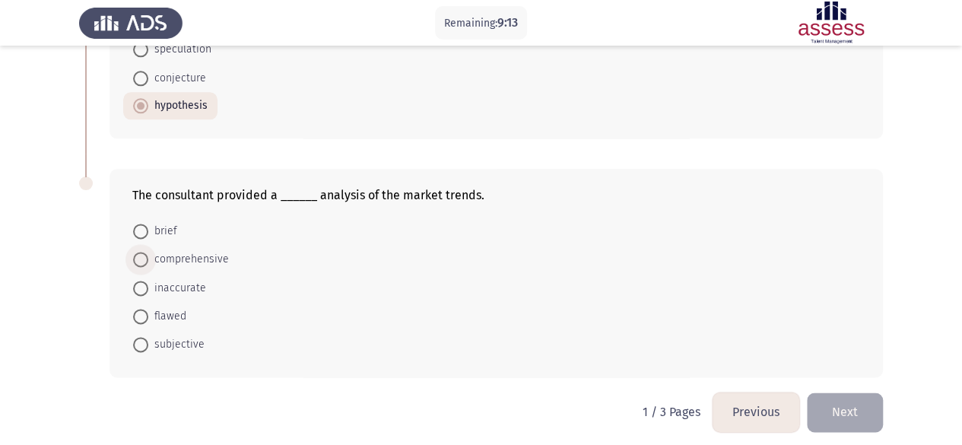
click at [208, 250] on span "comprehensive" at bounding box center [188, 259] width 81 height 18
click at [148, 252] on input "comprehensive" at bounding box center [140, 259] width 15 height 15
radio input "true"
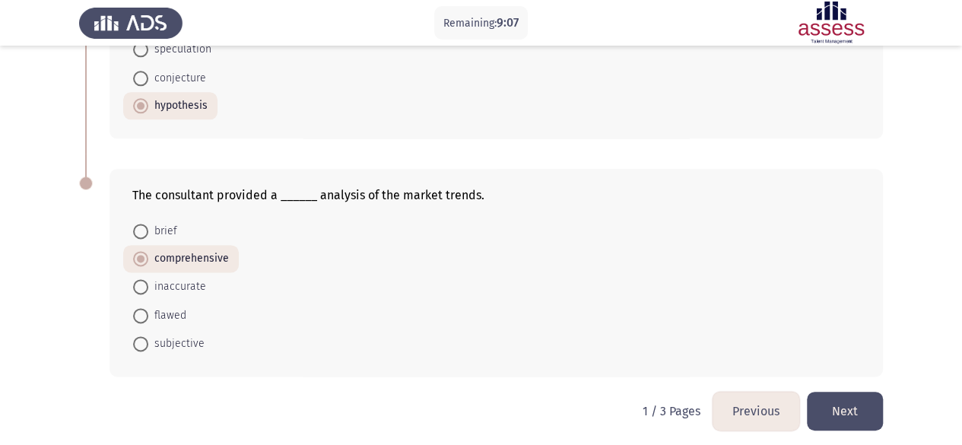
click at [856, 405] on button "Next" at bounding box center [845, 411] width 76 height 39
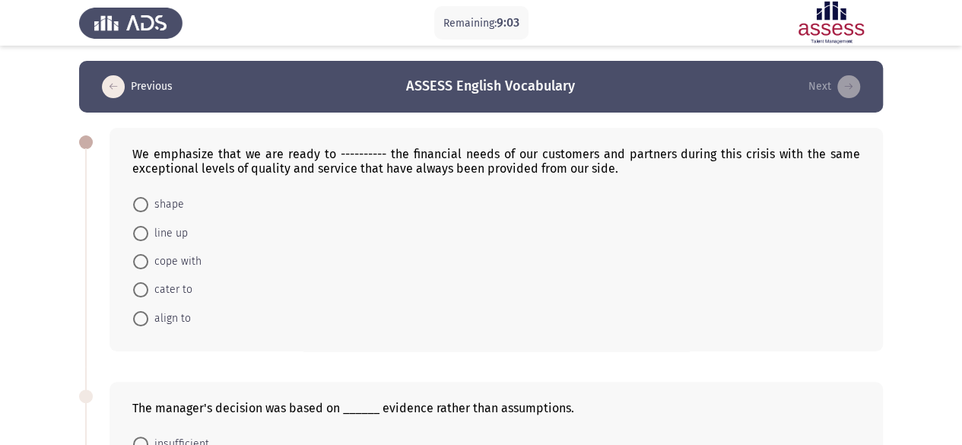
scroll to position [0, 0]
click at [173, 320] on span "align to" at bounding box center [169, 318] width 43 height 18
click at [148, 320] on input "align to" at bounding box center [140, 318] width 15 height 15
radio input "true"
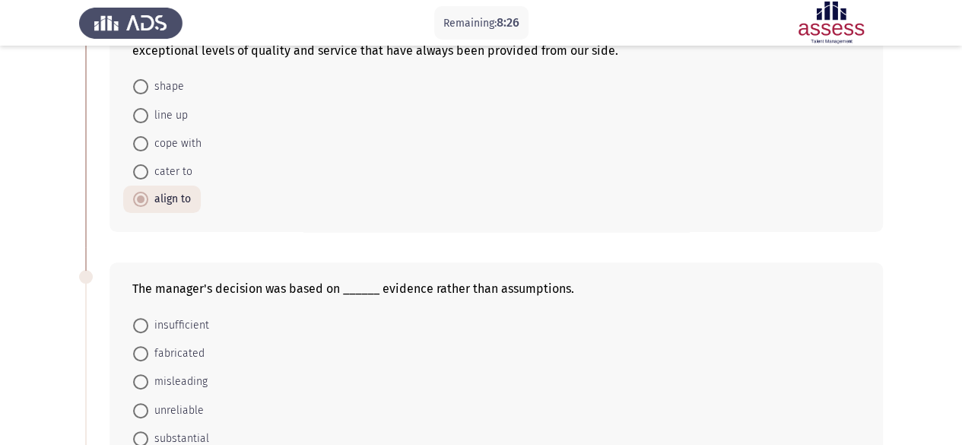
scroll to position [152, 0]
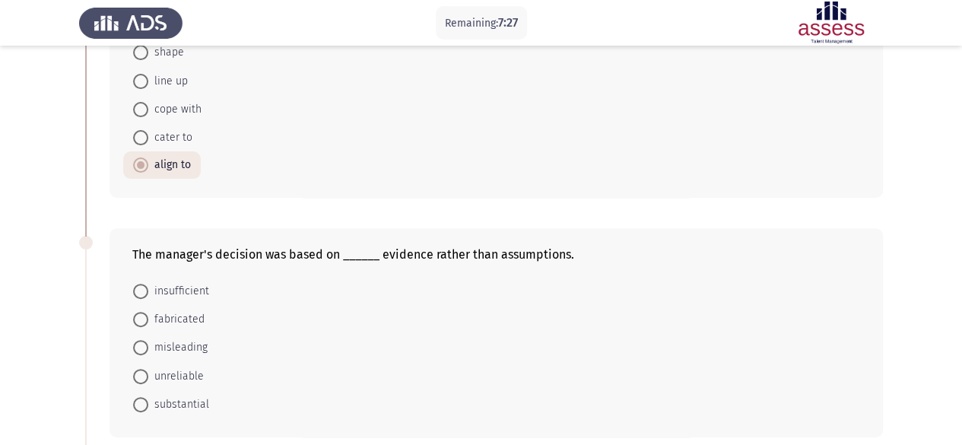
click at [159, 398] on span "substantial" at bounding box center [178, 404] width 61 height 18
click at [148, 398] on input "substantial" at bounding box center [140, 404] width 15 height 15
radio input "true"
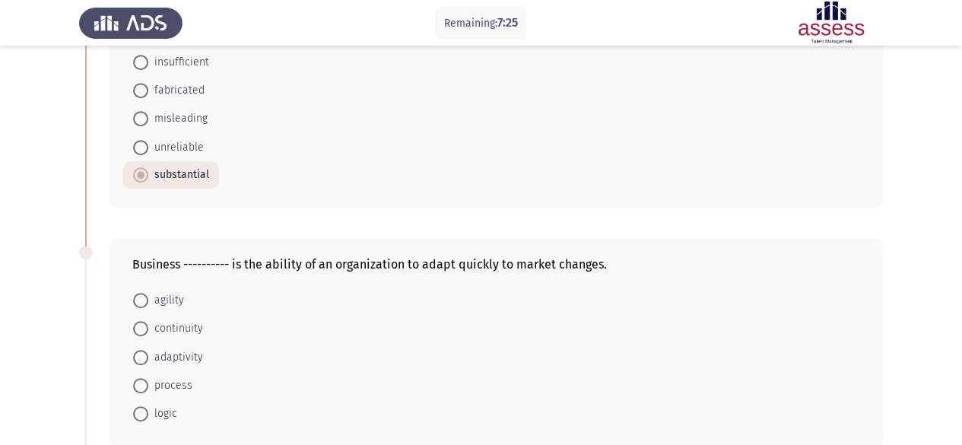
scroll to position [456, 0]
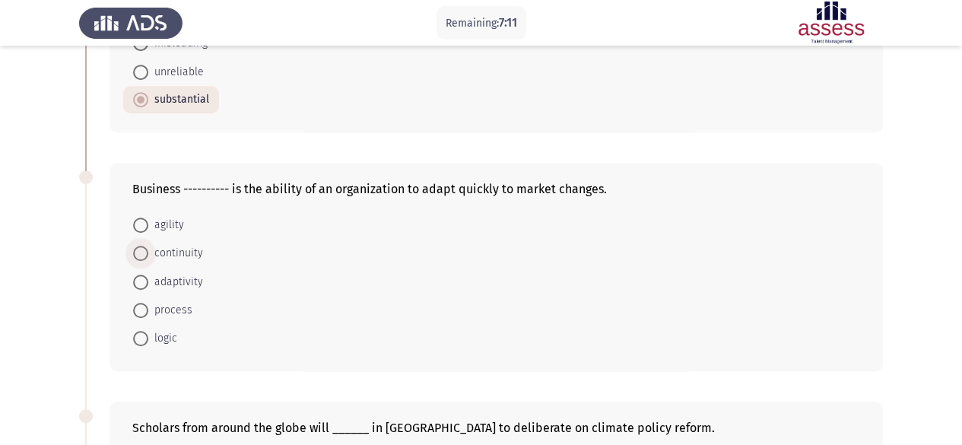
click at [147, 249] on span at bounding box center [140, 253] width 15 height 15
click at [147, 249] on input "continuity" at bounding box center [140, 253] width 15 height 15
radio input "true"
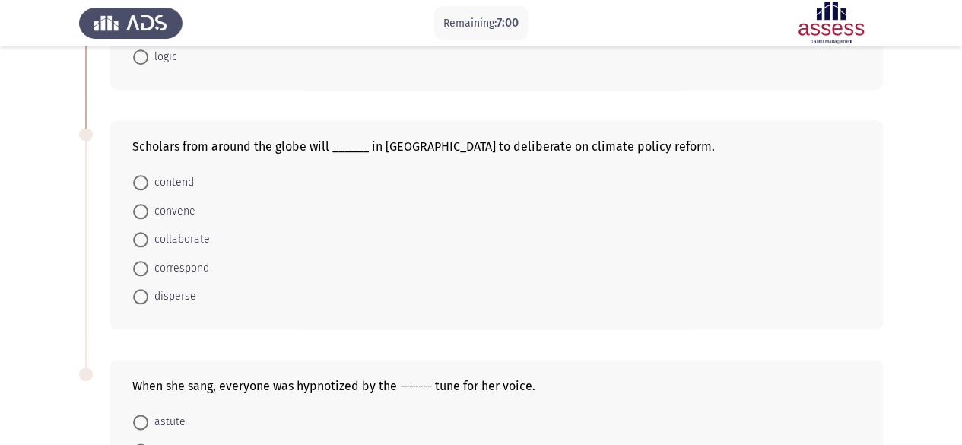
scroll to position [760, 0]
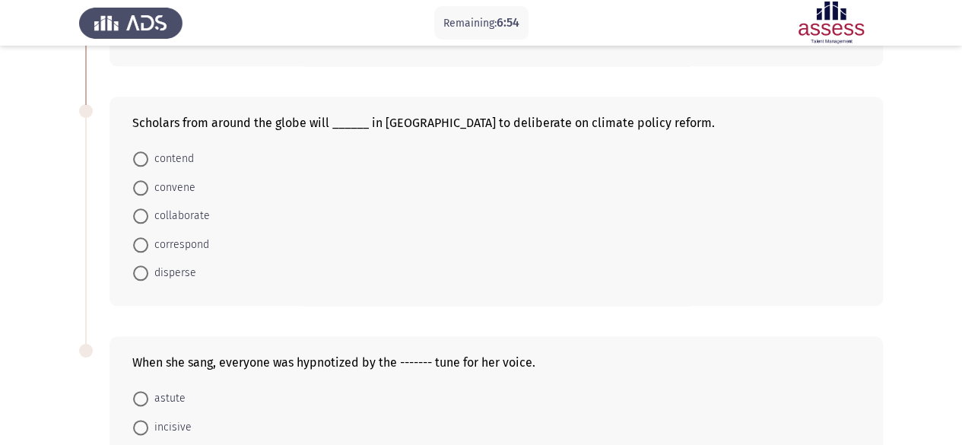
drag, startPoint x: 647, startPoint y: 112, endPoint x: 551, endPoint y: 115, distance: 96.6
click at [554, 116] on div "Scholars from around the globe will ______ in [GEOGRAPHIC_DATA] to deliberate o…" at bounding box center [496, 123] width 728 height 14
click at [152, 218] on span "collaborate" at bounding box center [179, 216] width 62 height 18
click at [148, 218] on input "collaborate" at bounding box center [140, 215] width 15 height 15
radio input "true"
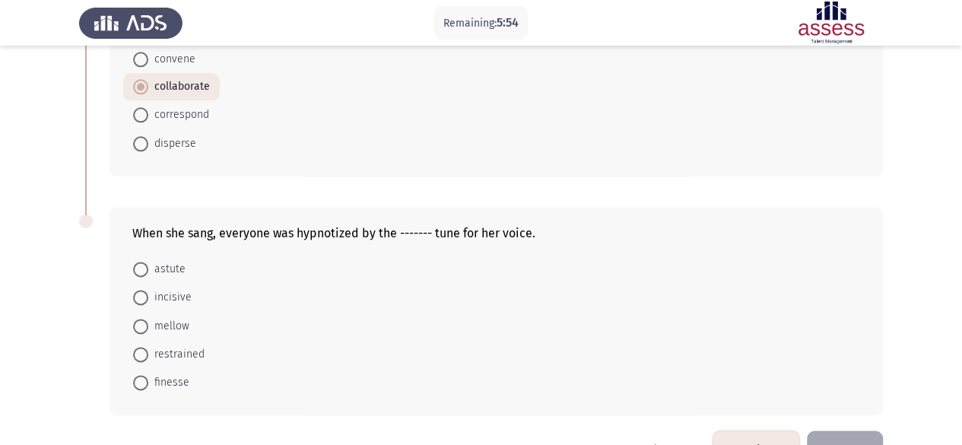
scroll to position [912, 0]
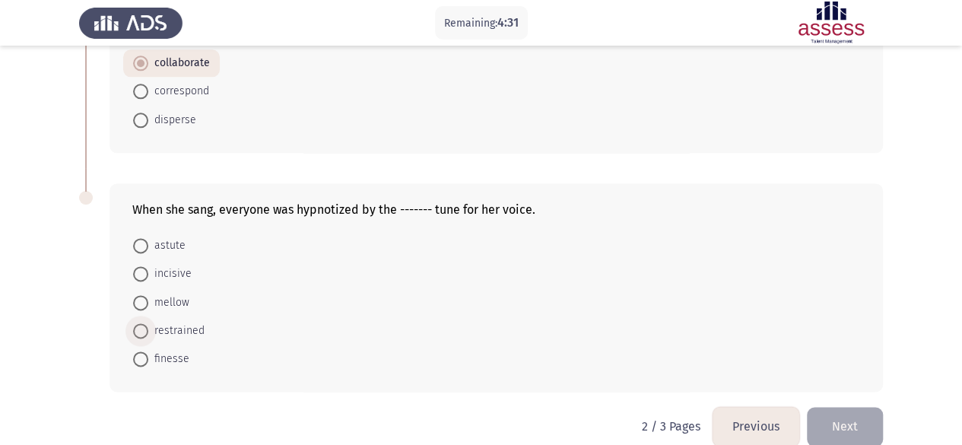
click at [185, 322] on span "restrained" at bounding box center [176, 331] width 56 height 18
click at [148, 323] on input "restrained" at bounding box center [140, 330] width 15 height 15
radio input "true"
click at [160, 297] on span "mellow" at bounding box center [168, 303] width 41 height 18
click at [148, 297] on input "mellow" at bounding box center [140, 302] width 15 height 15
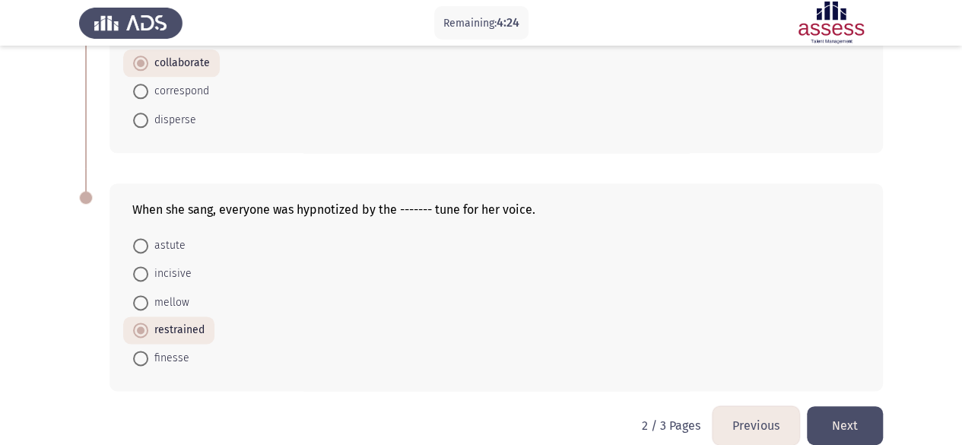
radio input "true"
click at [870, 412] on button "Next" at bounding box center [845, 425] width 76 height 39
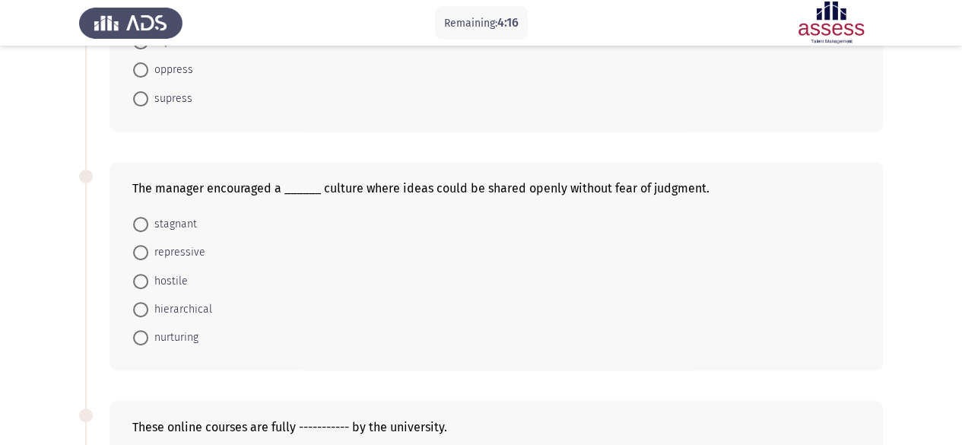
scroll to position [0, 0]
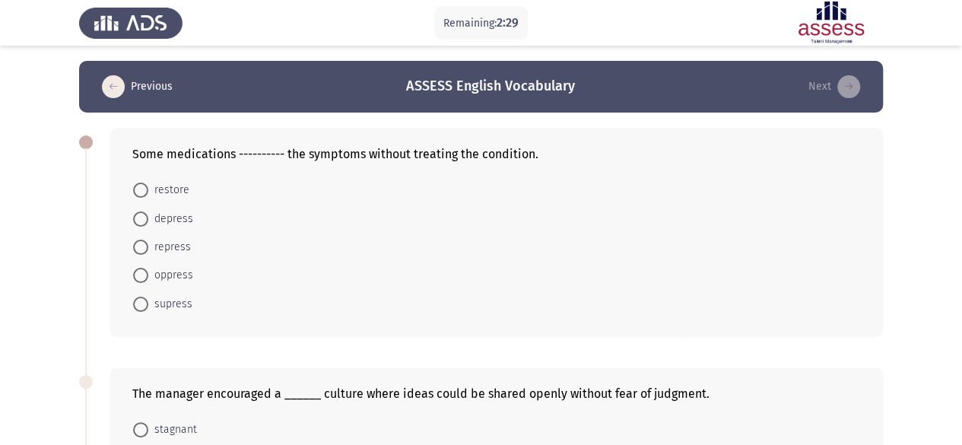
click at [166, 223] on span "depress" at bounding box center [170, 219] width 45 height 18
click at [148, 223] on input "depress" at bounding box center [140, 218] width 15 height 15
radio input "true"
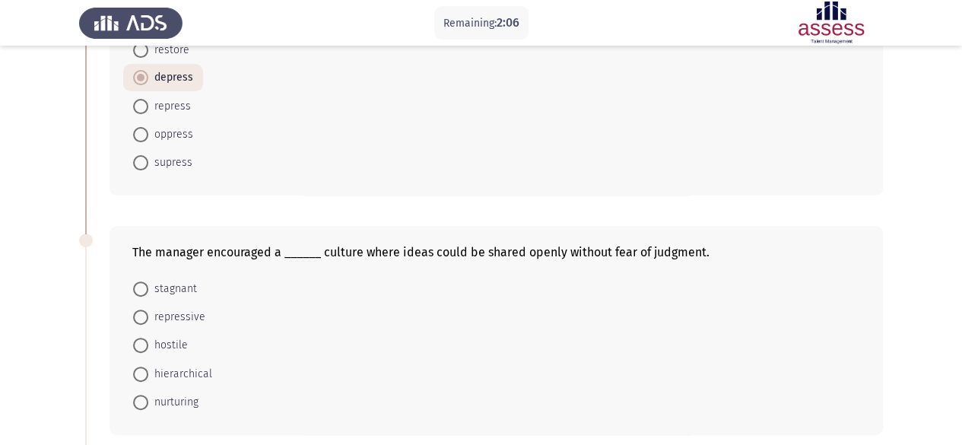
scroll to position [228, 0]
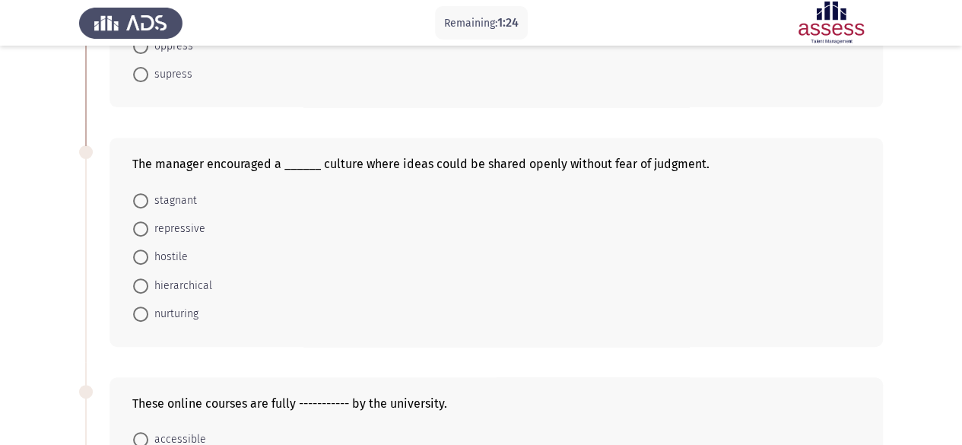
click at [236, 297] on form "stagnant repressive hostile hierarchical nurturing" at bounding box center [496, 257] width 728 height 142
click at [178, 283] on span "hierarchical" at bounding box center [180, 286] width 64 height 18
click at [148, 283] on input "hierarchical" at bounding box center [140, 285] width 15 height 15
radio input "true"
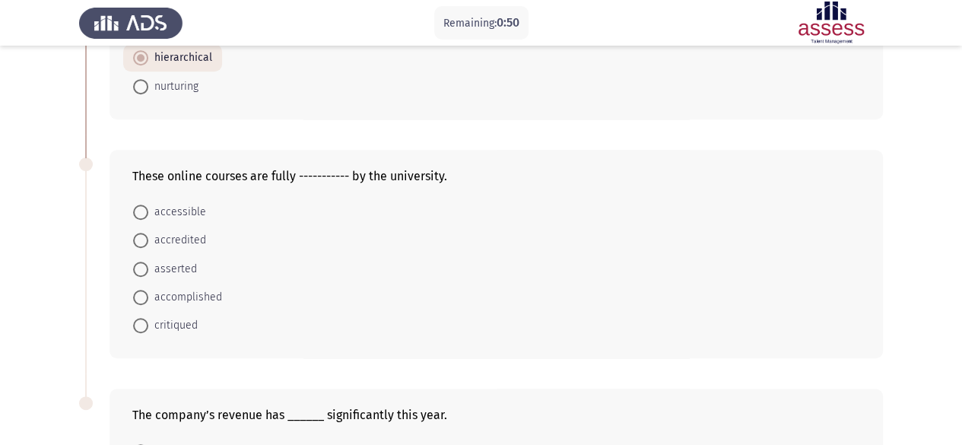
scroll to position [380, 0]
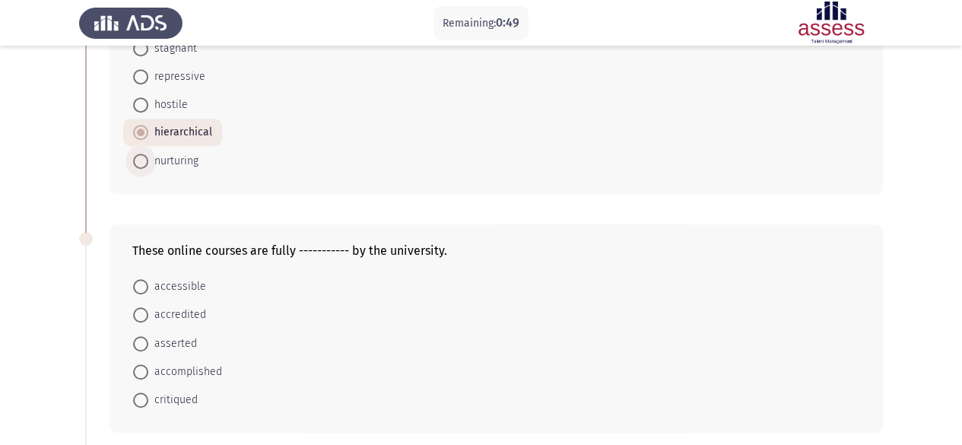
click at [186, 157] on span "nurturing" at bounding box center [173, 161] width 50 height 18
click at [148, 157] on input "nurturing" at bounding box center [140, 161] width 15 height 15
radio input "true"
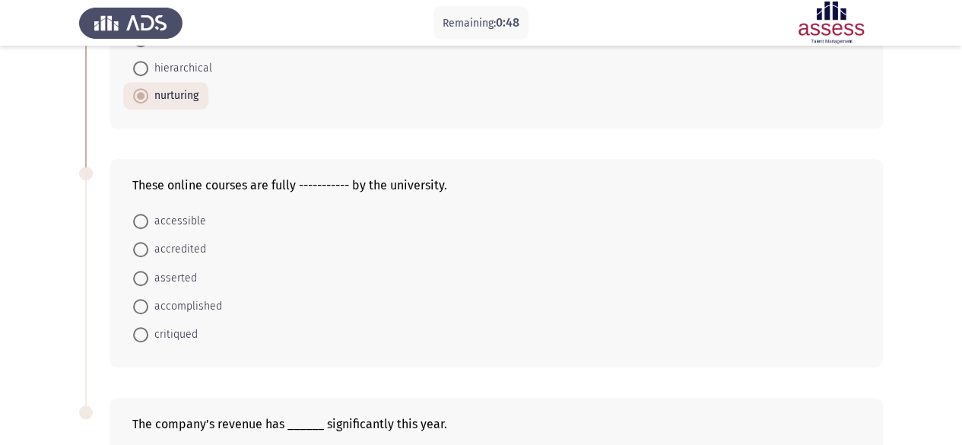
scroll to position [532, 0]
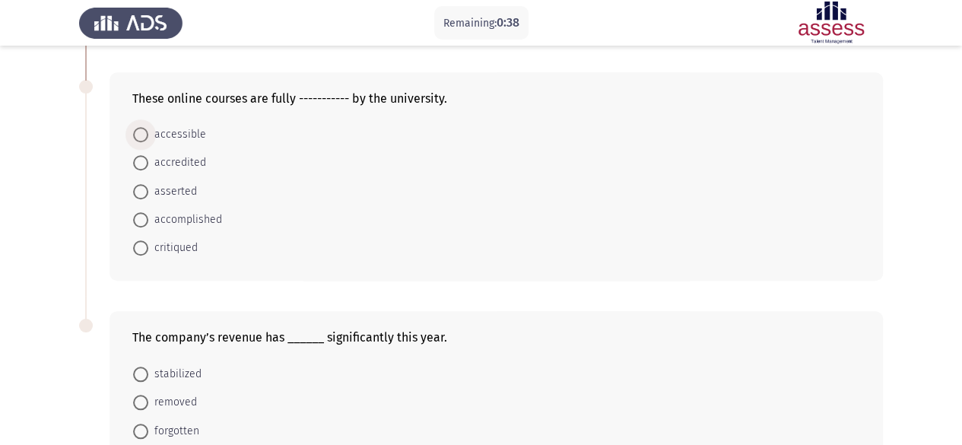
click at [143, 132] on span at bounding box center [140, 134] width 15 height 15
click at [143, 132] on input "accessible" at bounding box center [140, 134] width 15 height 15
radio input "true"
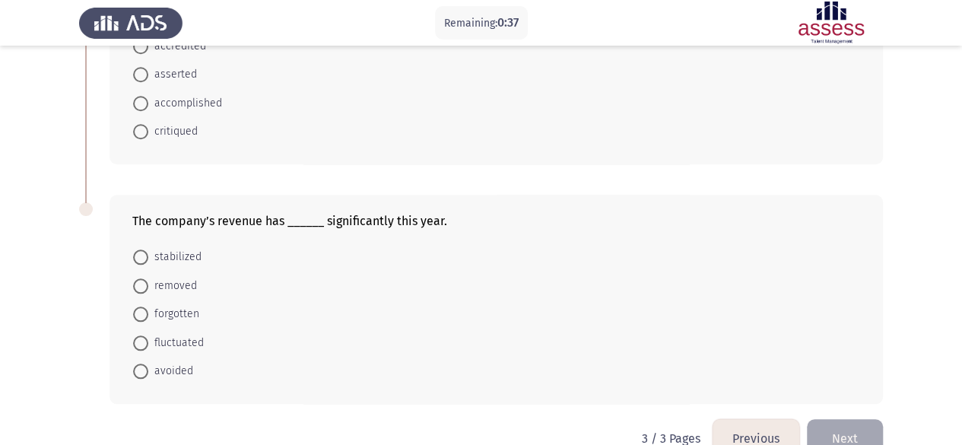
scroll to position [677, 0]
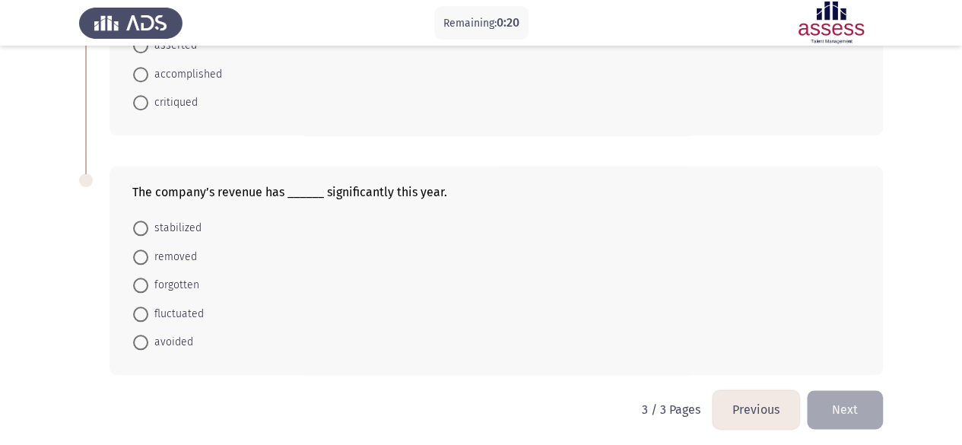
click at [189, 309] on span "fluctuated" at bounding box center [176, 314] width 56 height 18
click at [148, 309] on input "fluctuated" at bounding box center [140, 313] width 15 height 15
radio input "true"
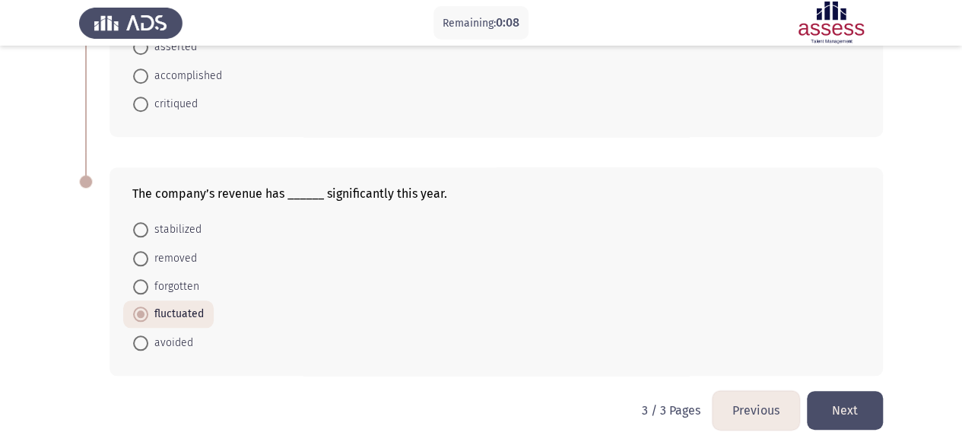
click at [170, 221] on span "stabilized" at bounding box center [174, 230] width 53 height 18
click at [148, 222] on input "stabilized" at bounding box center [140, 229] width 15 height 15
radio input "true"
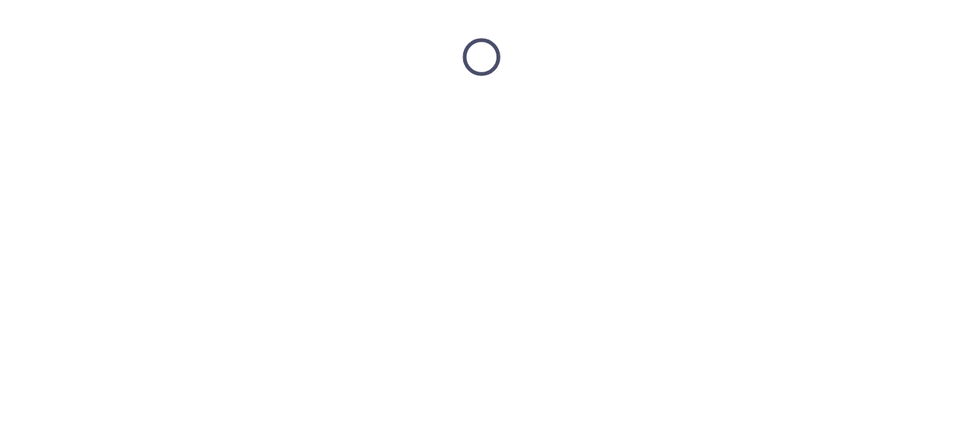
scroll to position [0, 0]
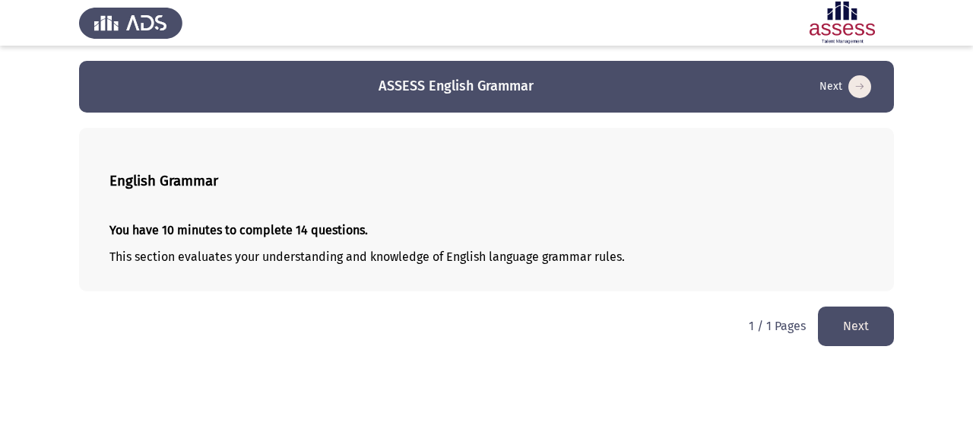
click at [843, 326] on button "Next" at bounding box center [856, 325] width 76 height 39
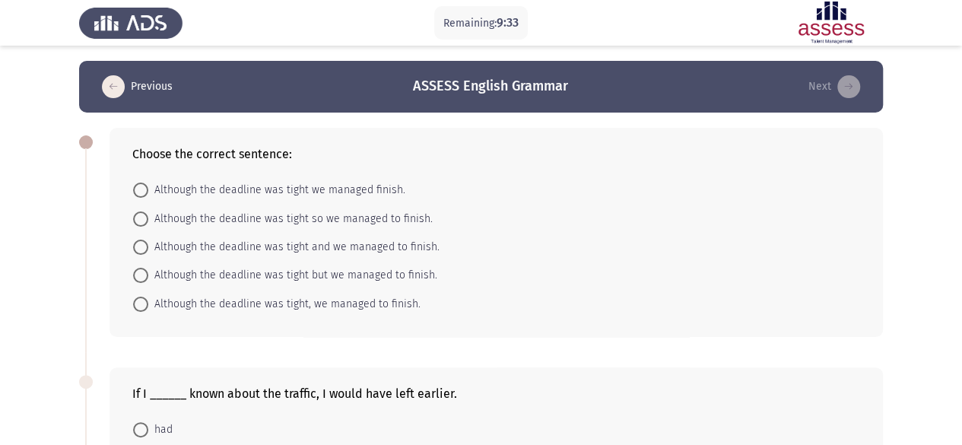
click at [342, 304] on span "Although the deadline was tight, we managed to finish." at bounding box center [284, 304] width 272 height 18
click at [148, 304] on input "Although the deadline was tight, we managed to finish." at bounding box center [140, 304] width 15 height 15
radio input "true"
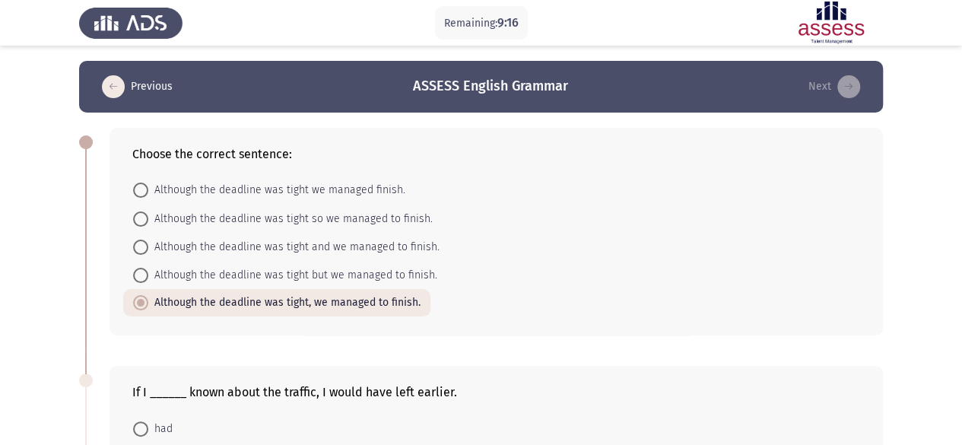
click at [347, 277] on span "Although the deadline was tight but we managed to finish." at bounding box center [292, 275] width 289 height 18
click at [148, 277] on input "Although the deadline was tight but we managed to finish." at bounding box center [140, 275] width 15 height 15
radio input "true"
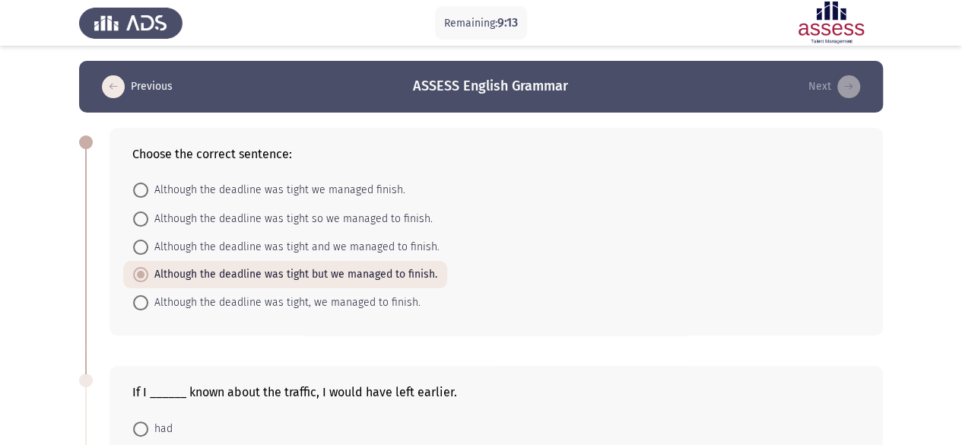
scroll to position [76, 0]
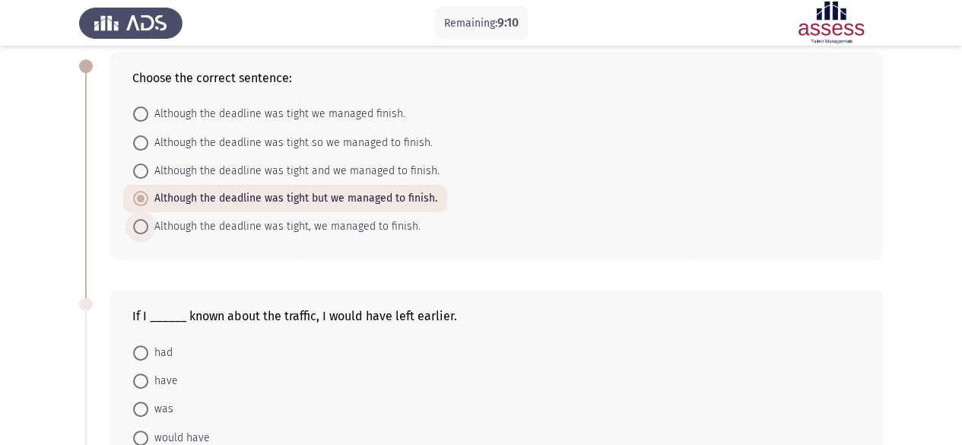
click at [400, 230] on span "Although the deadline was tight, we managed to finish." at bounding box center [284, 226] width 272 height 18
click at [148, 230] on input "Although the deadline was tight, we managed to finish." at bounding box center [140, 226] width 15 height 15
radio input "true"
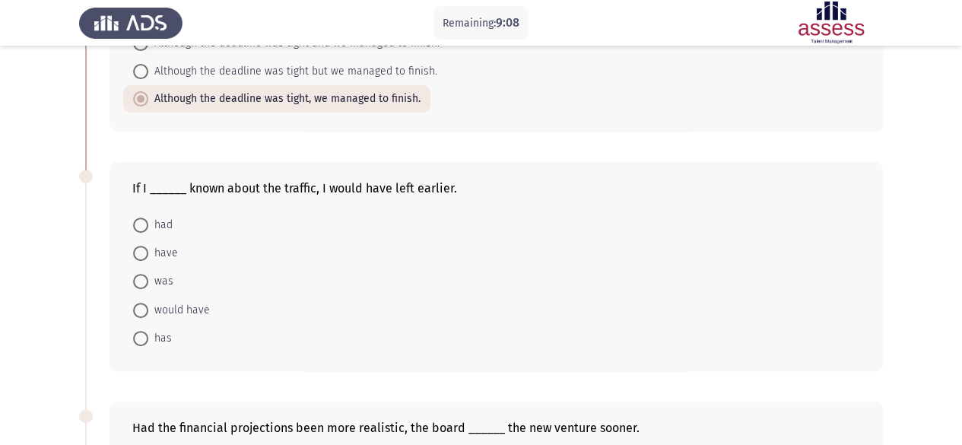
scroll to position [228, 0]
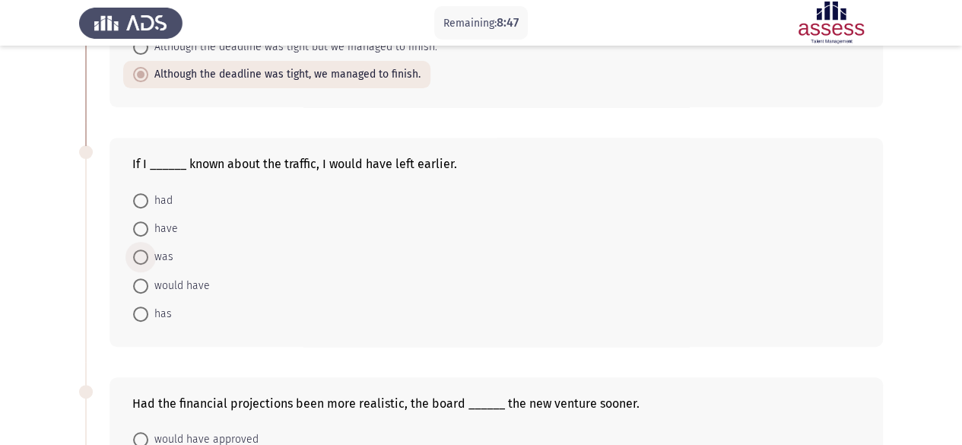
click at [154, 250] on span "was" at bounding box center [160, 257] width 25 height 18
click at [148, 250] on input "was" at bounding box center [140, 256] width 15 height 15
radio input "true"
click at [146, 199] on span at bounding box center [140, 200] width 15 height 15
click at [146, 199] on input "had" at bounding box center [140, 200] width 15 height 15
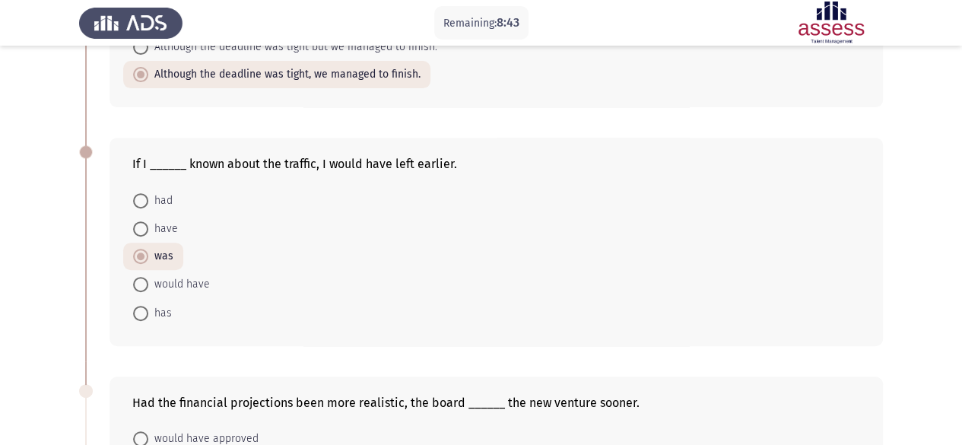
radio input "true"
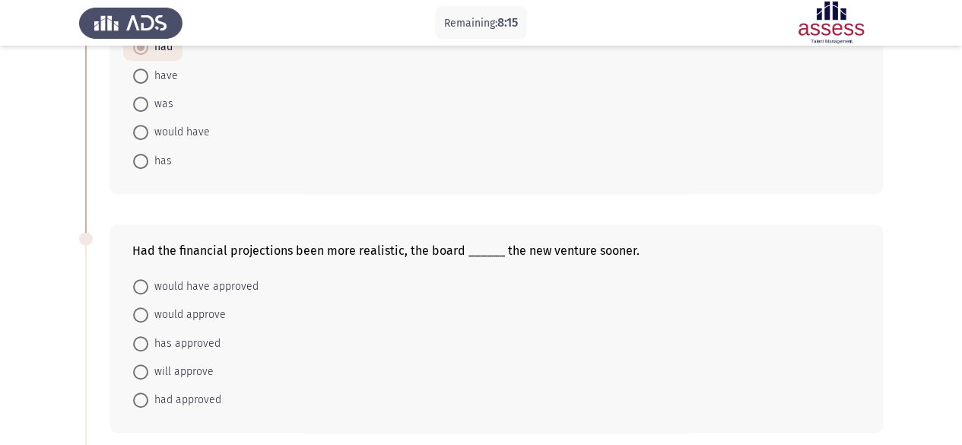
scroll to position [456, 0]
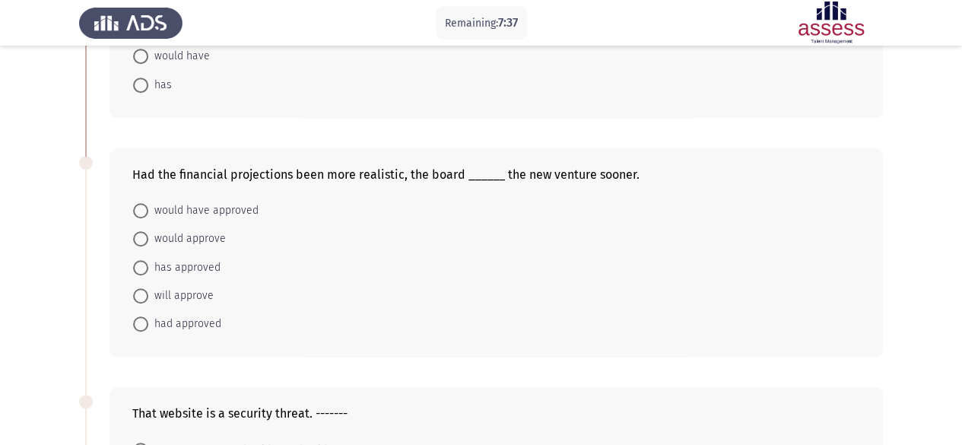
click at [232, 207] on span "would have approved" at bounding box center [203, 211] width 110 height 18
click at [148, 207] on input "would have approved" at bounding box center [140, 210] width 15 height 15
radio input "true"
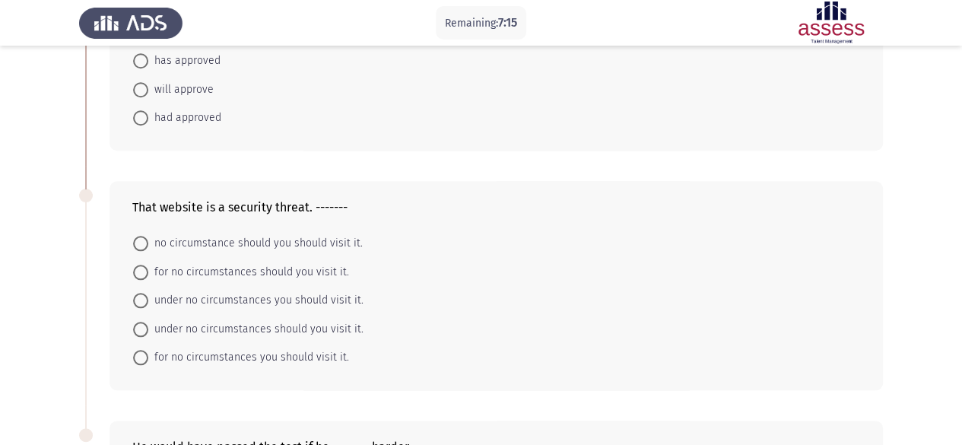
scroll to position [684, 0]
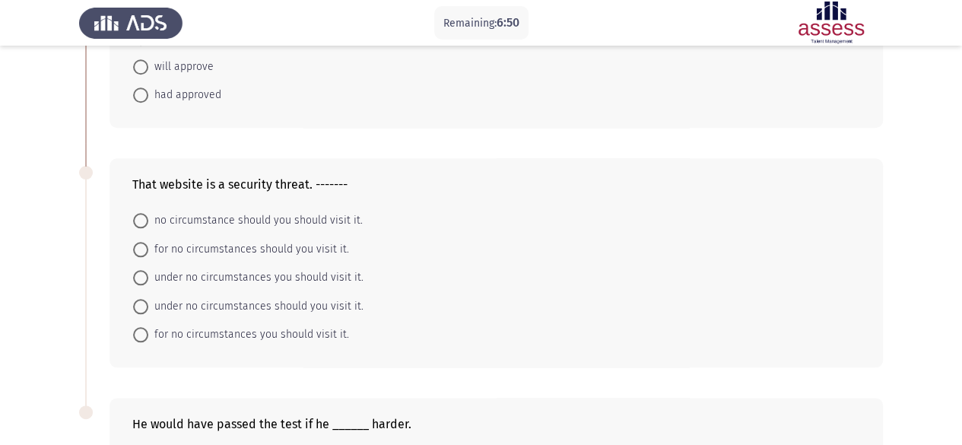
click at [192, 332] on span "for no circumstances you should visit it." at bounding box center [248, 334] width 201 height 18
click at [148, 332] on input "for no circumstances you should visit it." at bounding box center [140, 334] width 15 height 15
radio input "true"
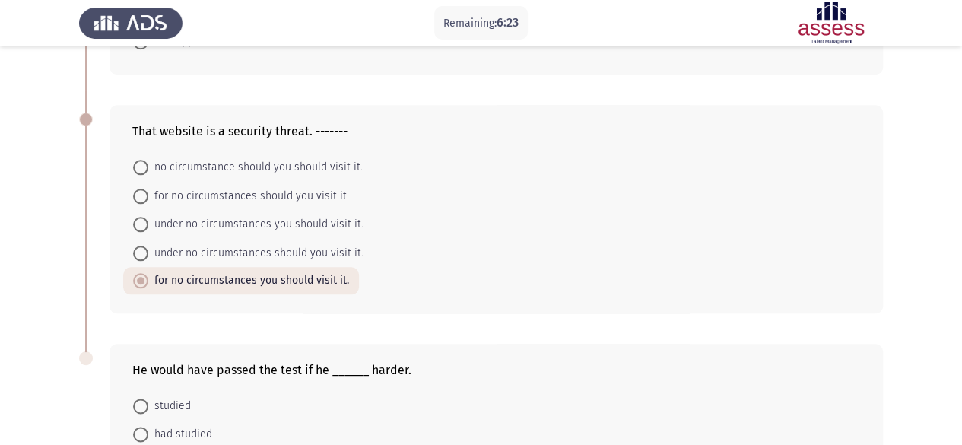
scroll to position [760, 0]
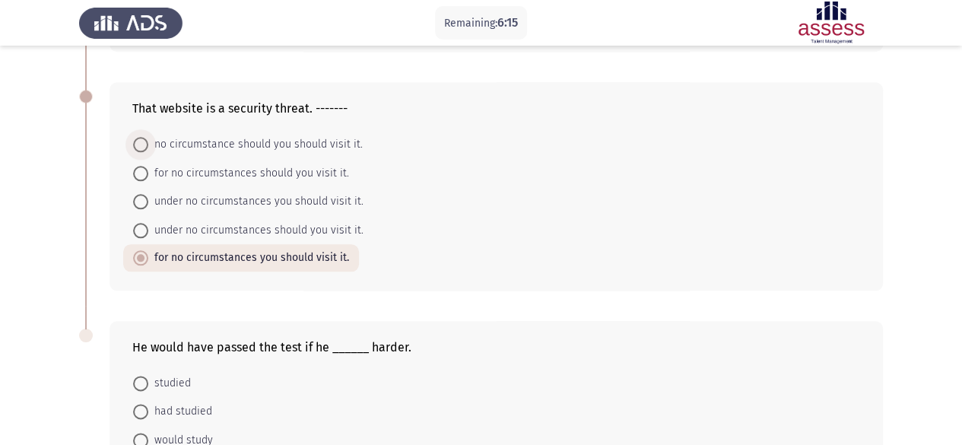
click at [157, 144] on span "no circumstance should you should visit it." at bounding box center [255, 144] width 214 height 18
click at [148, 144] on input "no circumstance should you should visit it." at bounding box center [140, 144] width 15 height 15
radio input "true"
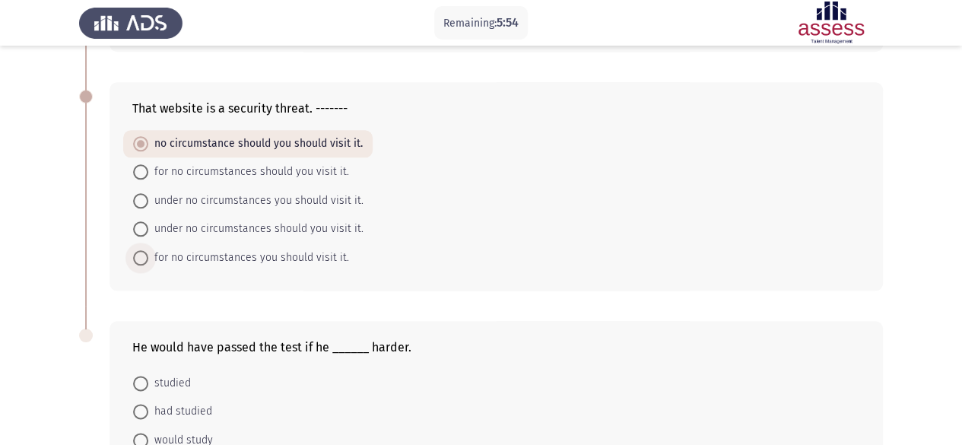
click at [195, 252] on span "for no circumstances you should visit it." at bounding box center [248, 258] width 201 height 18
click at [148, 252] on input "for no circumstances you should visit it." at bounding box center [140, 257] width 15 height 15
radio input "true"
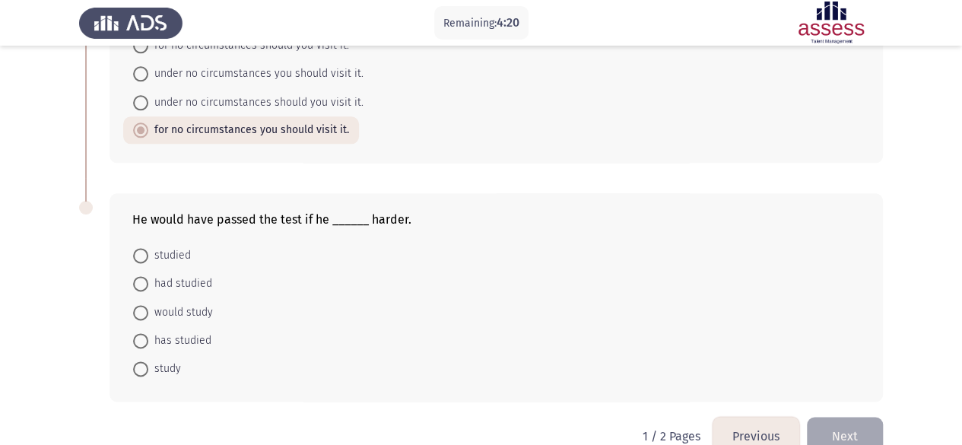
scroll to position [912, 0]
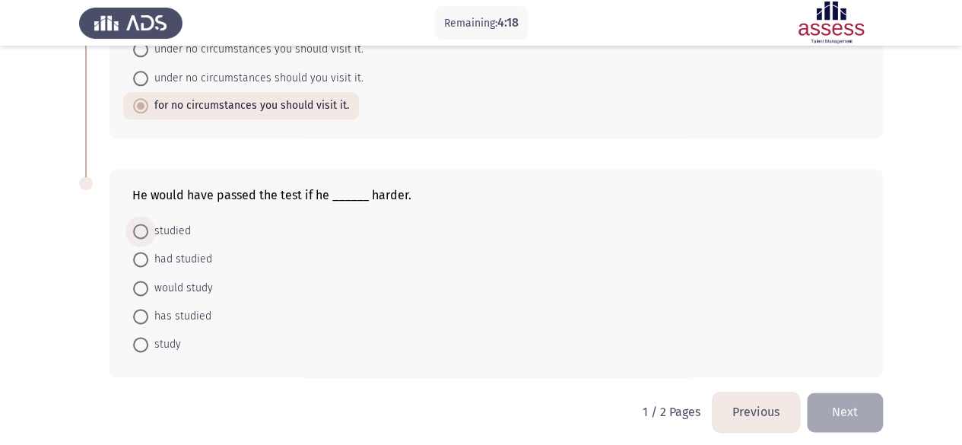
click at [166, 226] on span "studied" at bounding box center [169, 231] width 43 height 18
click at [148, 226] on input "studied" at bounding box center [140, 231] width 15 height 15
radio input "true"
drag, startPoint x: 414, startPoint y: 189, endPoint x: 256, endPoint y: 198, distance: 157.7
click at [256, 198] on div "He would have passed the test if he ______ harder. studied had studied would st…" at bounding box center [495, 273] width 773 height 208
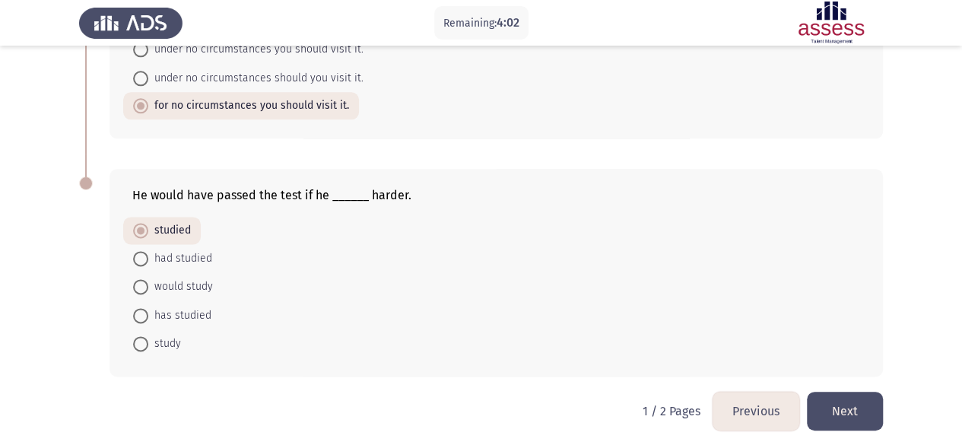
click at [835, 399] on button "Next" at bounding box center [845, 411] width 76 height 39
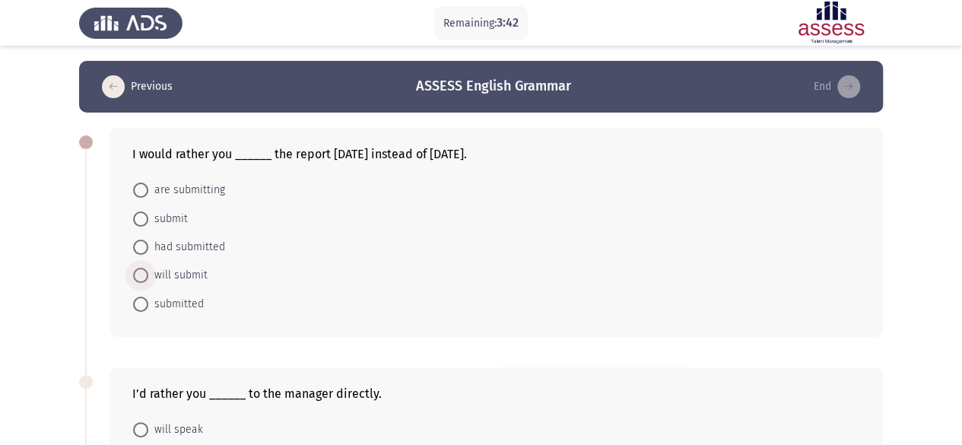
click at [160, 274] on span "will submit" at bounding box center [177, 275] width 59 height 18
click at [148, 274] on input "will submit" at bounding box center [140, 275] width 15 height 15
radio input "true"
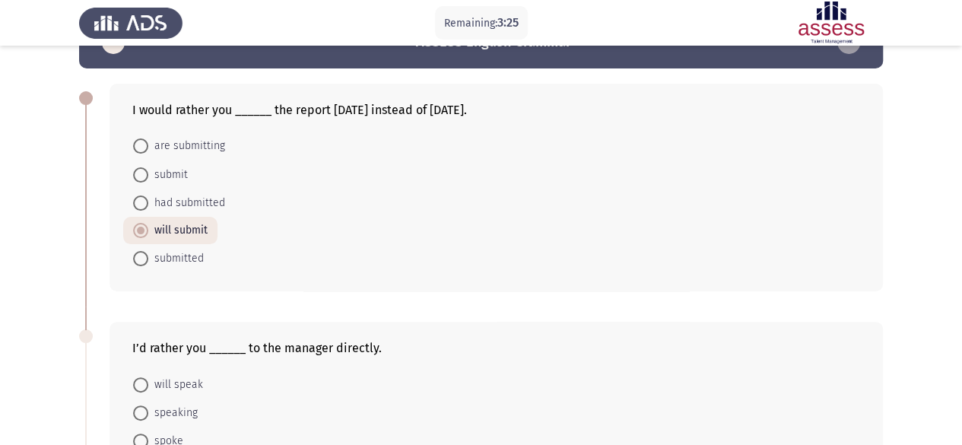
scroll to position [152, 0]
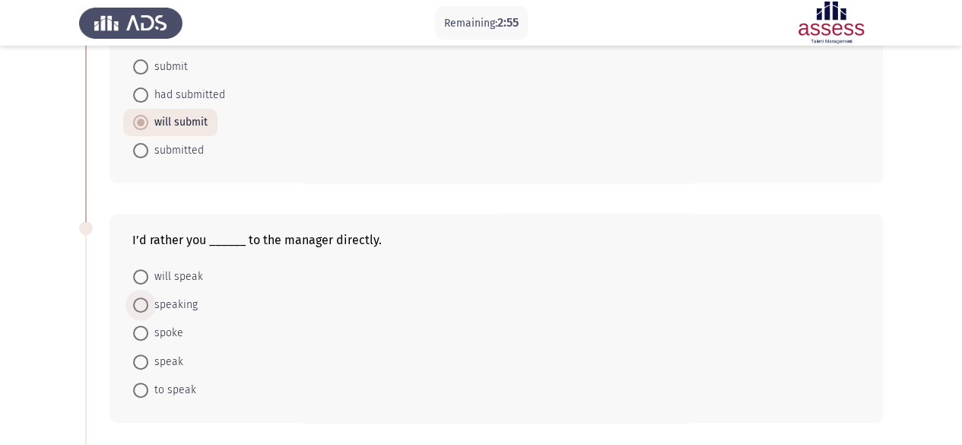
click at [173, 299] on span "speaking" at bounding box center [172, 305] width 49 height 18
click at [148, 299] on input "speaking" at bounding box center [140, 304] width 15 height 15
radio input "true"
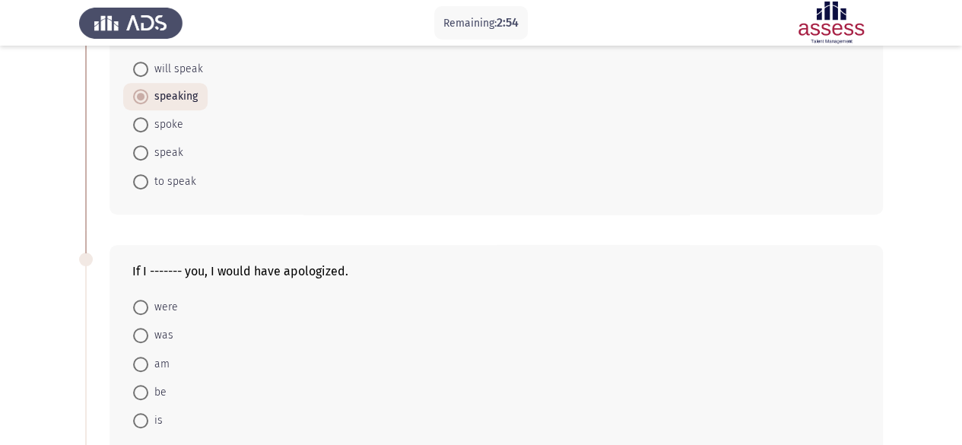
scroll to position [380, 0]
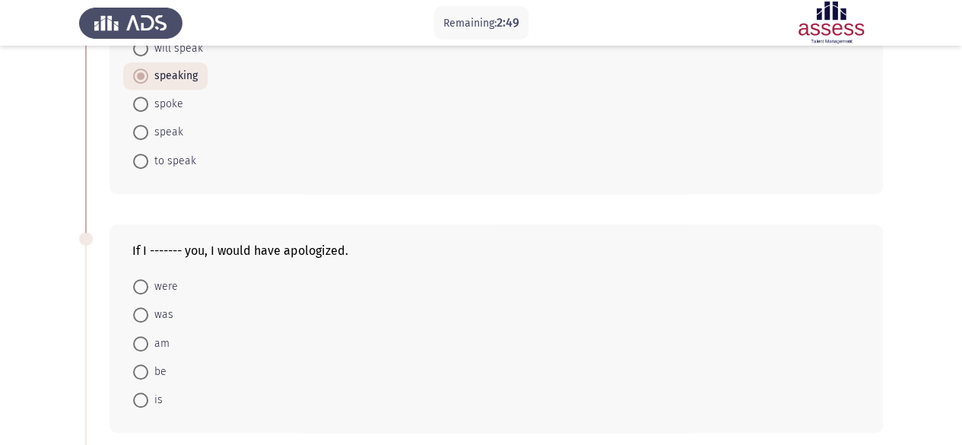
click at [169, 285] on span "were" at bounding box center [163, 287] width 30 height 18
click at [148, 285] on input "were" at bounding box center [140, 286] width 15 height 15
radio input "true"
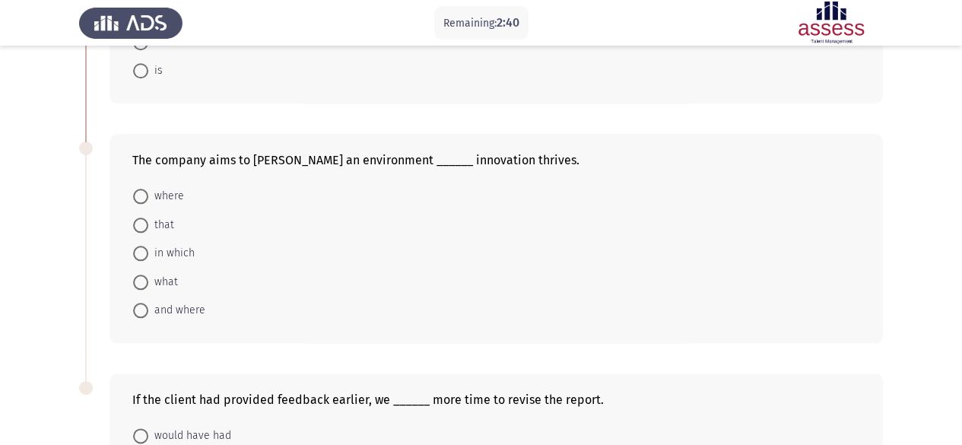
scroll to position [684, 0]
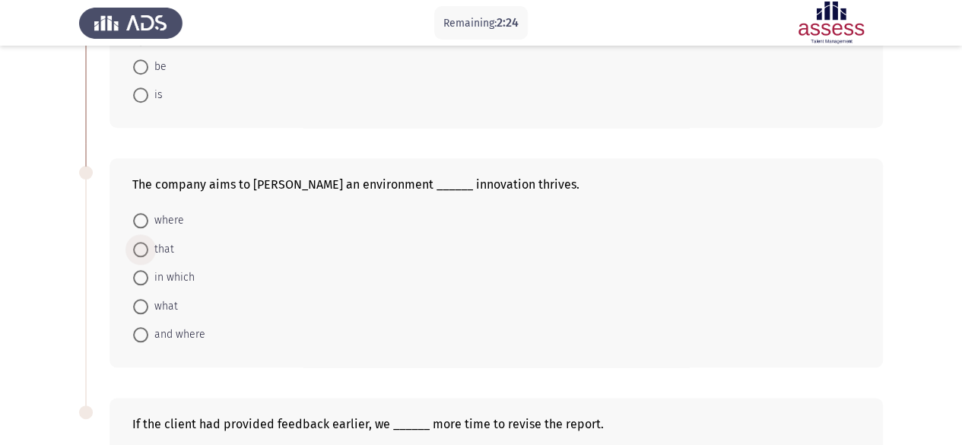
click at [166, 246] on span "that" at bounding box center [161, 249] width 26 height 18
click at [148, 246] on input "that" at bounding box center [140, 249] width 15 height 15
radio input "true"
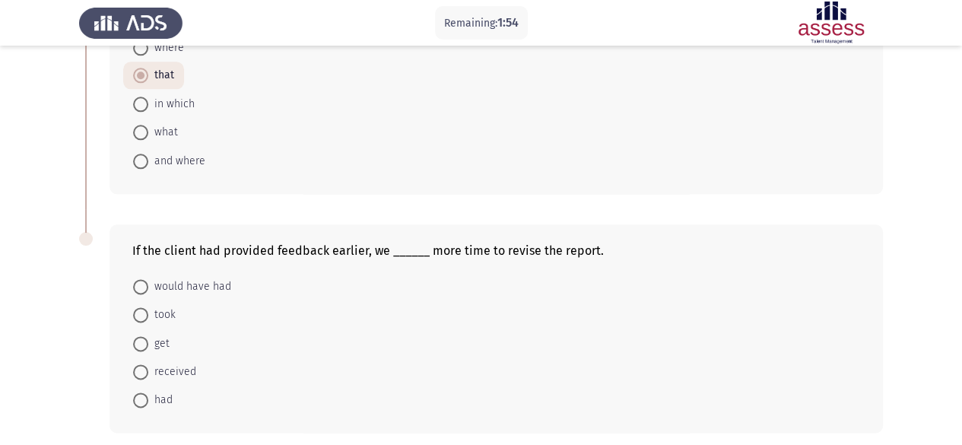
scroll to position [912, 0]
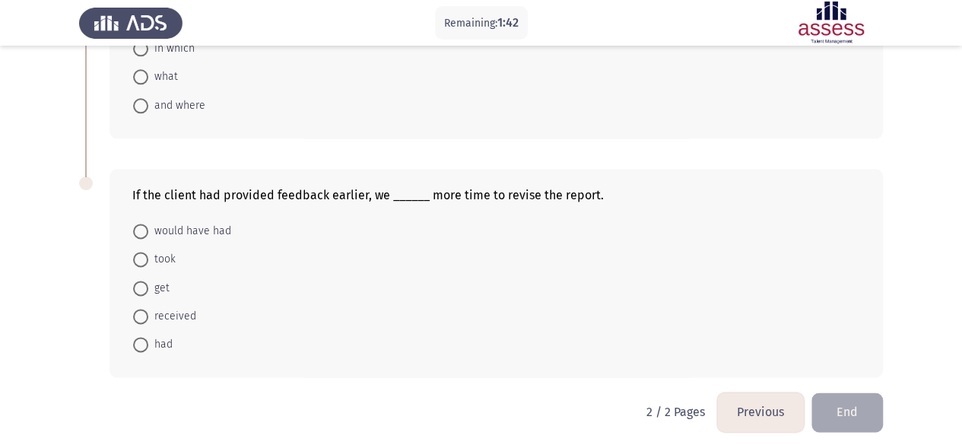
click at [192, 226] on span "would have had" at bounding box center [189, 231] width 83 height 18
click at [148, 226] on input "would have had" at bounding box center [140, 231] width 15 height 15
radio input "true"
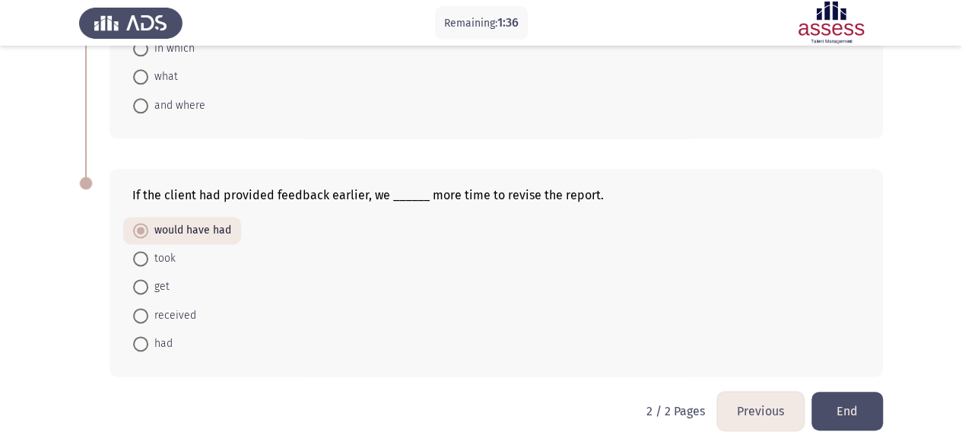
click at [152, 340] on span "had" at bounding box center [160, 344] width 24 height 18
click at [148, 340] on input "had" at bounding box center [140, 343] width 15 height 15
radio input "true"
click at [866, 392] on button "End" at bounding box center [846, 411] width 71 height 39
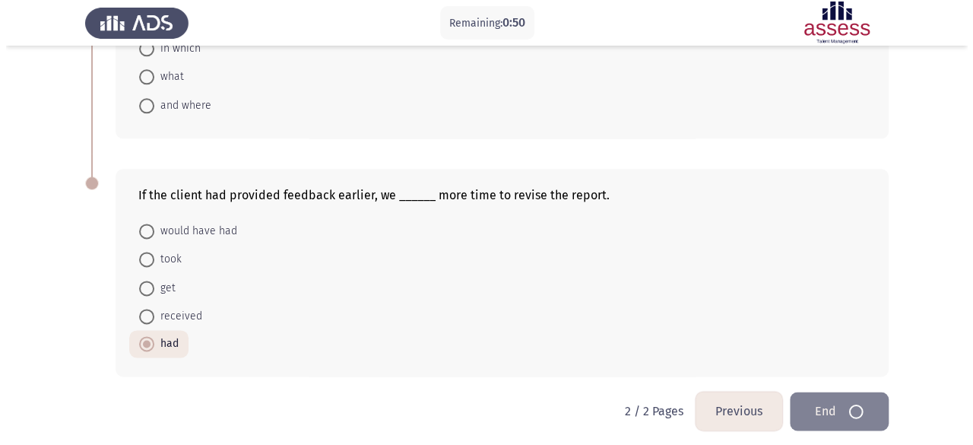
scroll to position [0, 0]
